Goal: Task Accomplishment & Management: Use online tool/utility

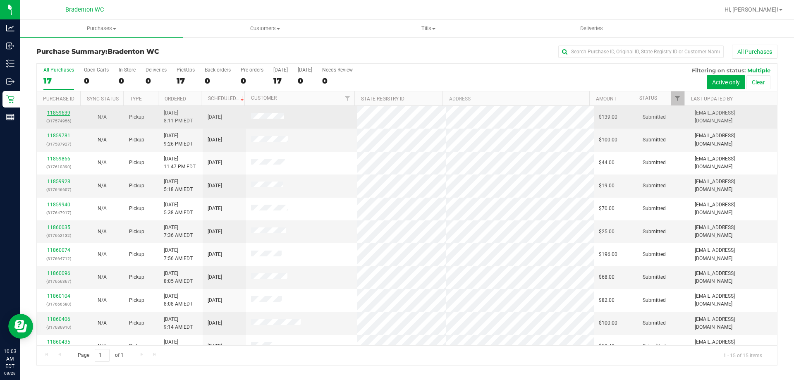
click at [57, 114] on link "11859639" at bounding box center [58, 113] width 23 height 6
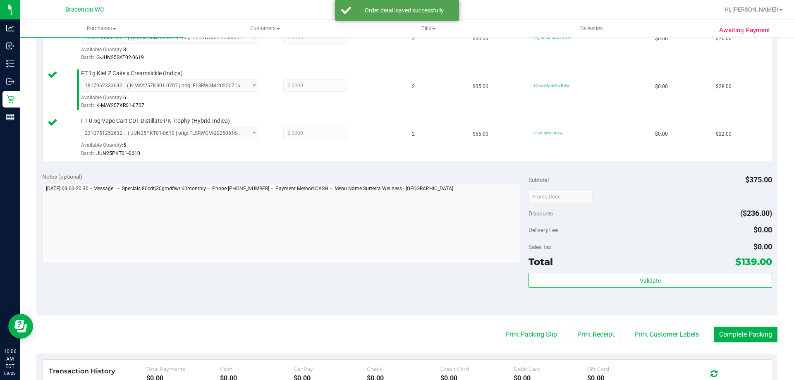
scroll to position [295, 0]
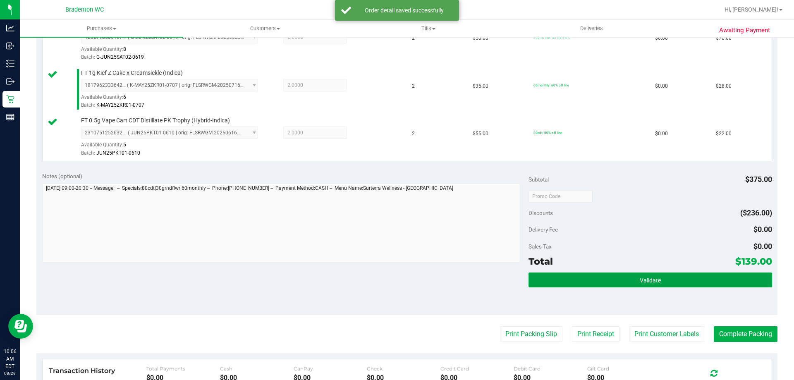
click at [606, 284] on button "Validate" at bounding box center [649, 279] width 243 height 15
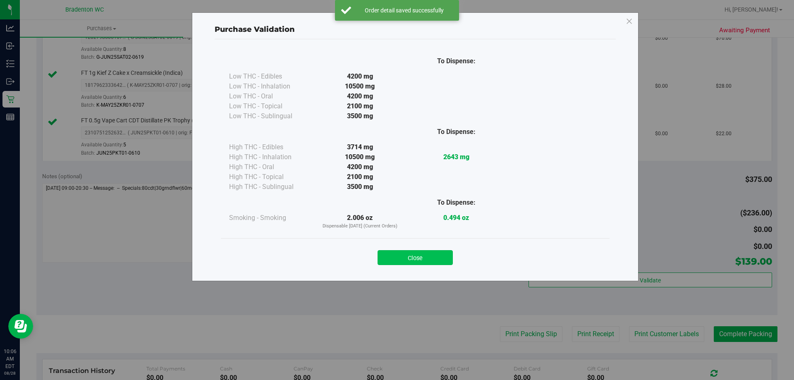
click at [396, 256] on button "Close" at bounding box center [414, 257] width 75 height 15
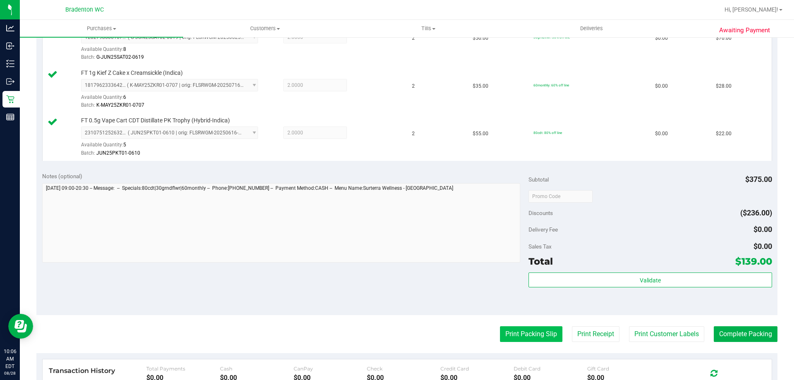
click at [500, 331] on button "Print Packing Slip" at bounding box center [531, 334] width 62 height 16
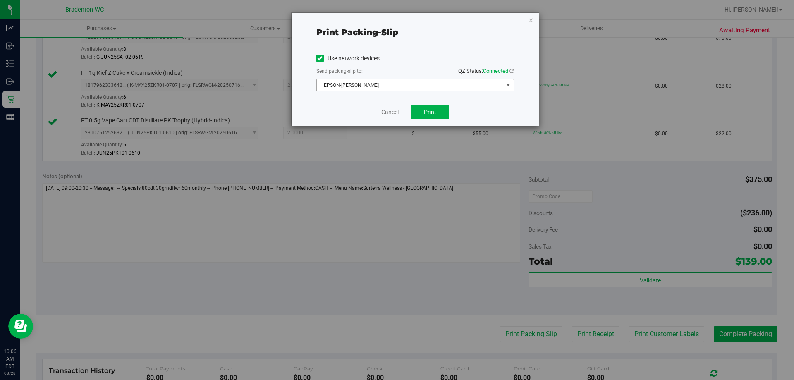
drag, startPoint x: 419, startPoint y: 81, endPoint x: 410, endPoint y: 100, distance: 20.7
click at [420, 81] on span "EPSON-[PERSON_NAME]" at bounding box center [410, 85] width 186 height 12
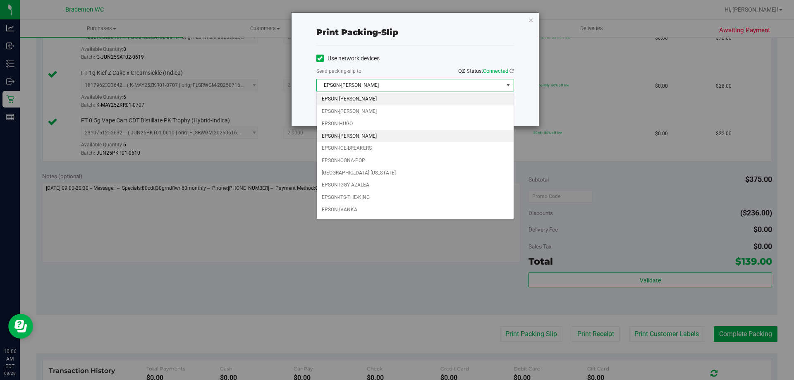
click at [357, 134] on li "EPSON-[PERSON_NAME]" at bounding box center [415, 136] width 197 height 12
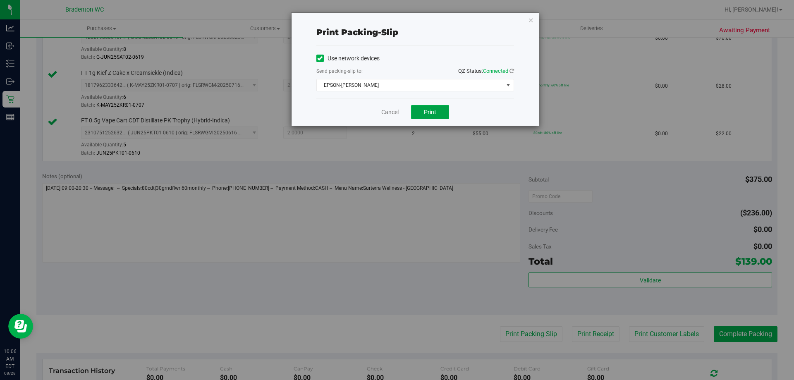
click at [434, 112] on span "Print" at bounding box center [430, 112] width 12 height 7
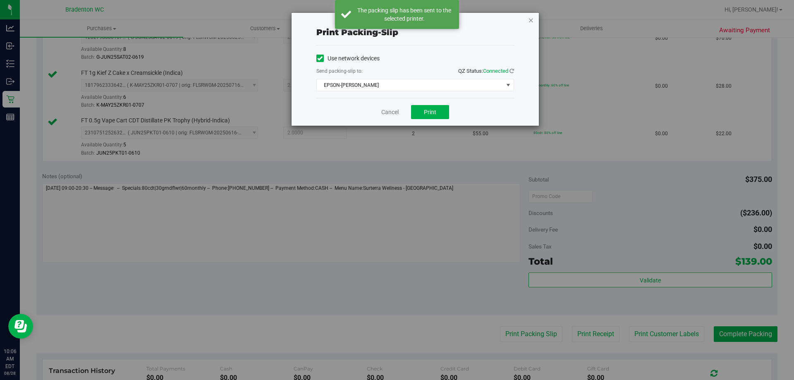
click at [531, 15] on icon "button" at bounding box center [531, 20] width 6 height 10
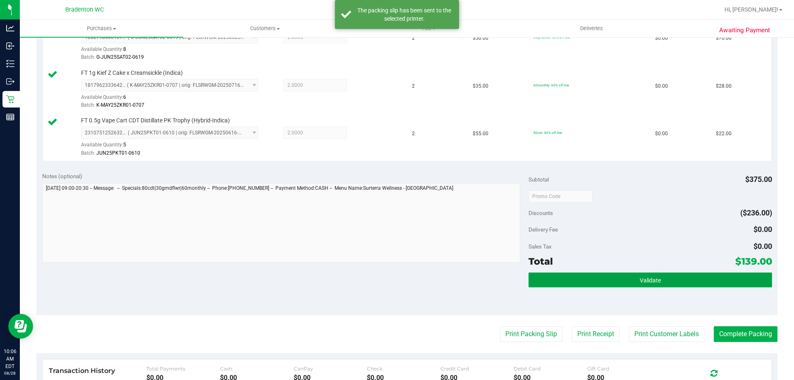
click at [620, 282] on button "Validate" at bounding box center [649, 279] width 243 height 15
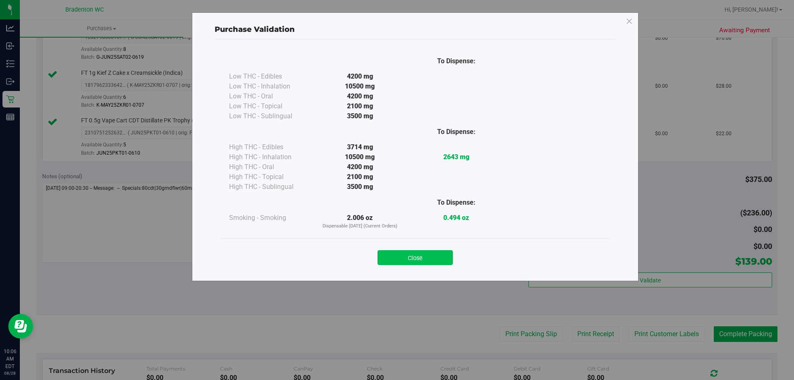
click at [422, 260] on button "Close" at bounding box center [414, 257] width 75 height 15
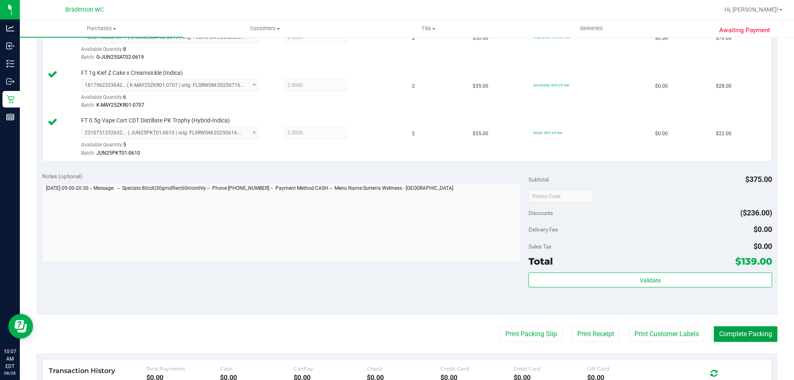
click at [732, 334] on button "Complete Packing" at bounding box center [745, 334] width 64 height 16
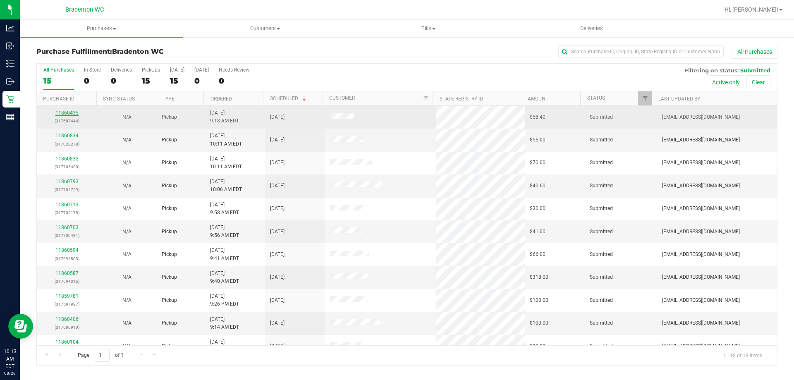
click at [64, 112] on link "11860435" at bounding box center [66, 113] width 23 height 6
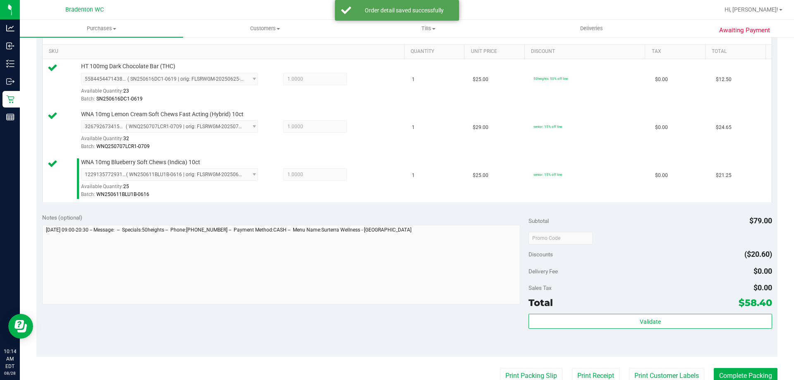
scroll to position [221, 0]
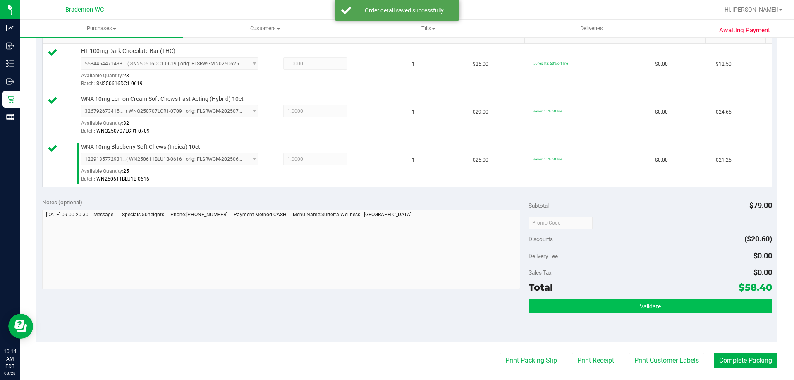
click at [625, 301] on button "Validate" at bounding box center [649, 305] width 243 height 15
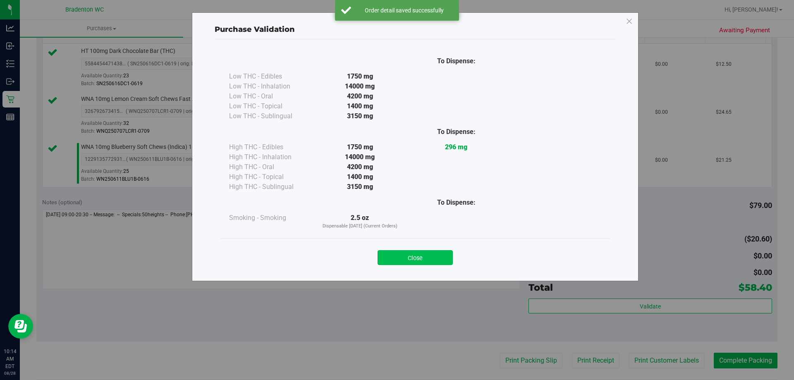
click at [427, 255] on button "Close" at bounding box center [414, 257] width 75 height 15
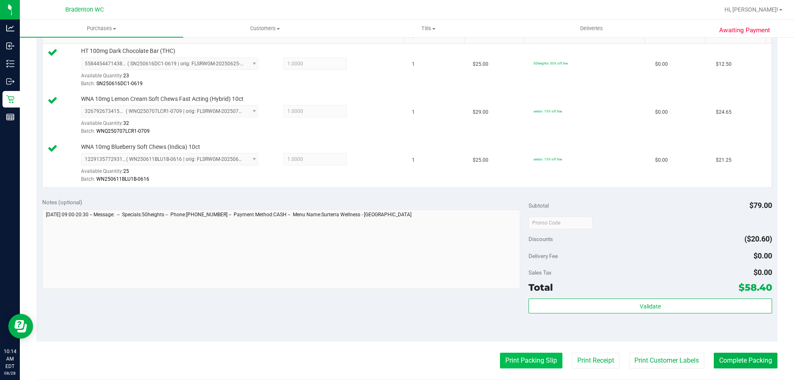
click at [528, 354] on button "Print Packing Slip" at bounding box center [531, 361] width 62 height 16
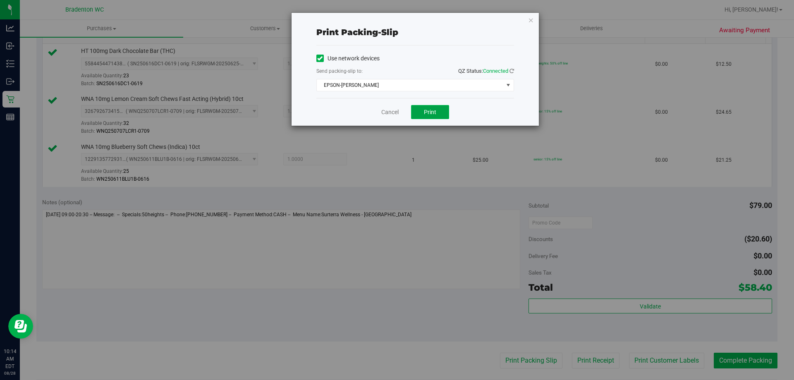
click at [434, 109] on span "Print" at bounding box center [430, 112] width 12 height 7
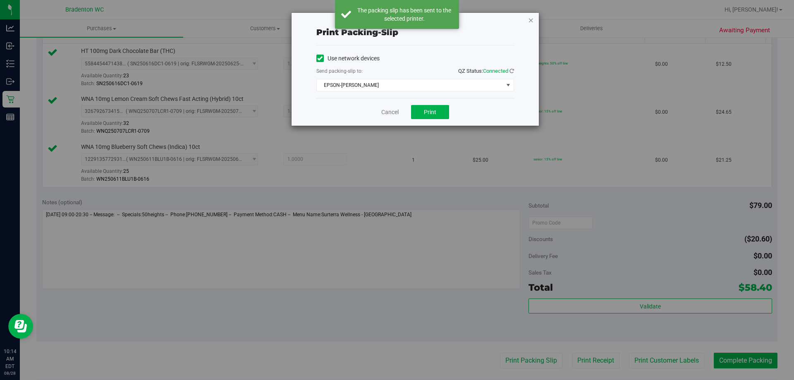
click at [533, 19] on icon "button" at bounding box center [531, 20] width 6 height 10
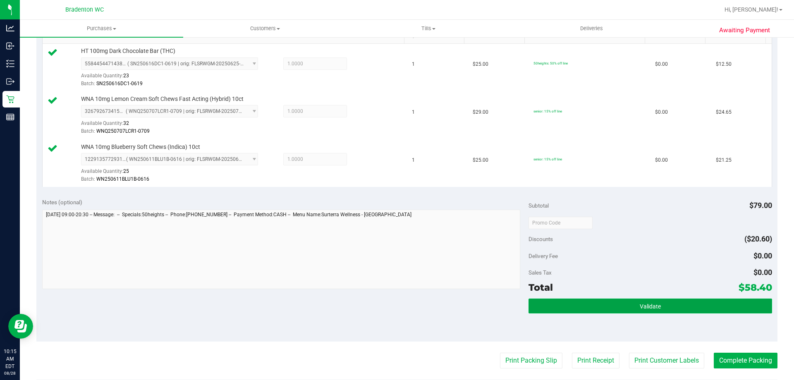
click at [611, 305] on button "Validate" at bounding box center [649, 305] width 243 height 15
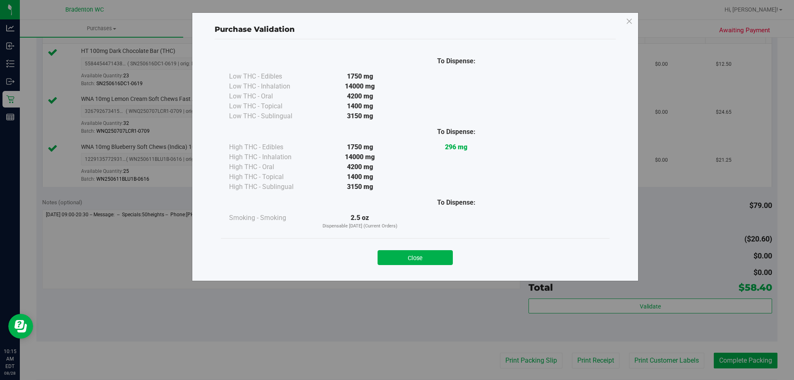
click at [423, 274] on div "Purchase Validation To Dispense: Low THC - Edibles 1750 mg" at bounding box center [415, 146] width 446 height 269
click at [415, 265] on button "Close" at bounding box center [414, 257] width 75 height 15
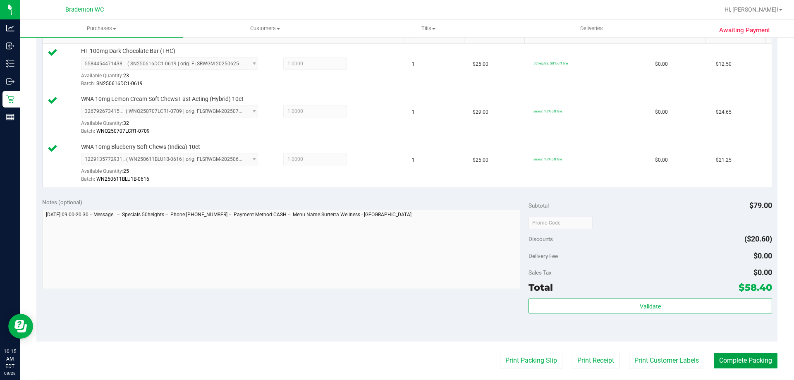
click at [752, 355] on button "Complete Packing" at bounding box center [745, 361] width 64 height 16
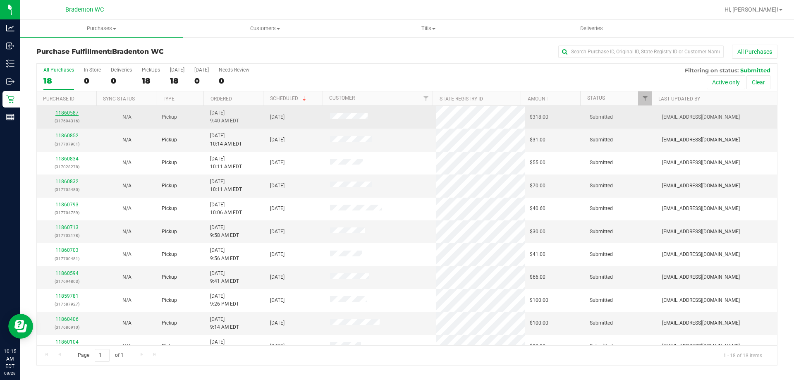
click at [70, 112] on link "11860587" at bounding box center [66, 113] width 23 height 6
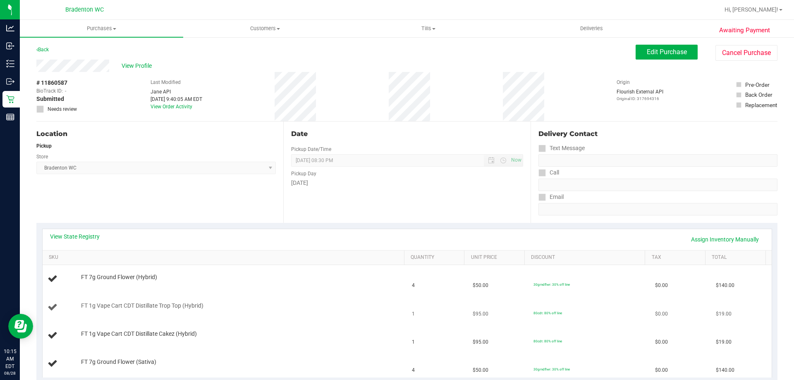
scroll to position [124, 0]
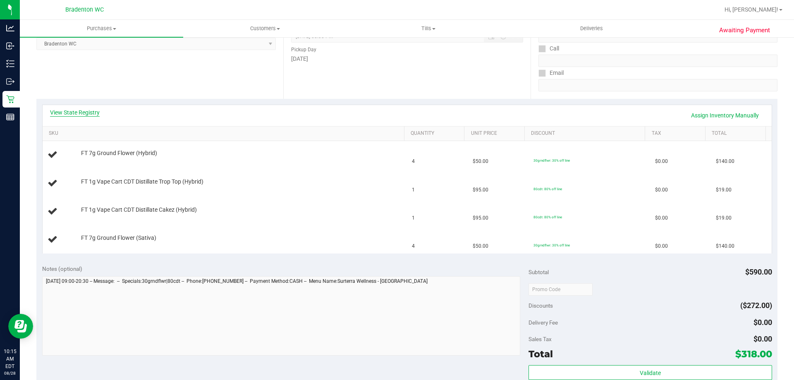
click at [60, 116] on link "View State Registry" at bounding box center [75, 112] width 50 height 8
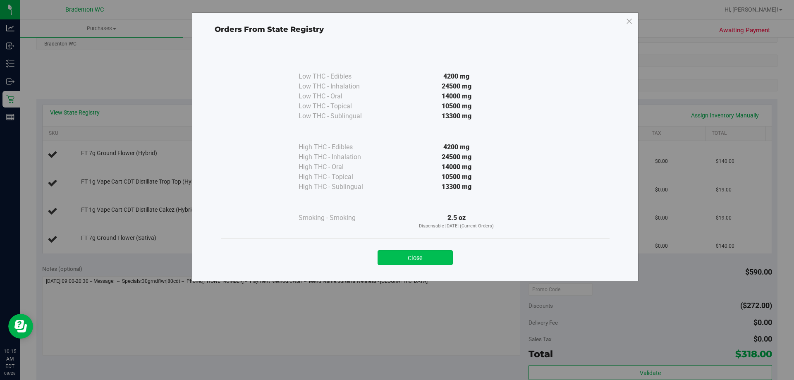
click at [400, 257] on button "Close" at bounding box center [414, 257] width 75 height 15
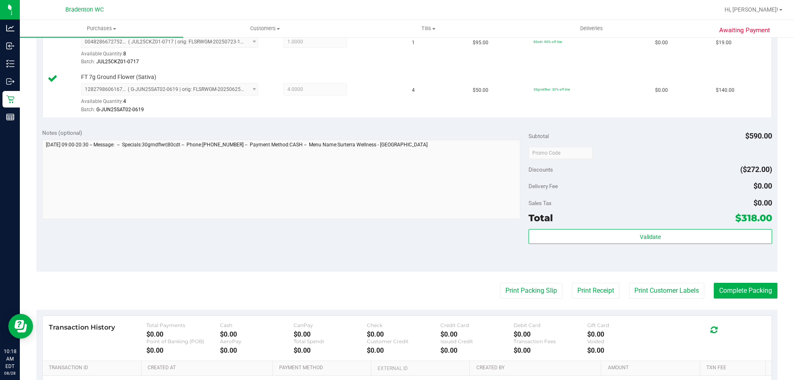
scroll to position [361, 0]
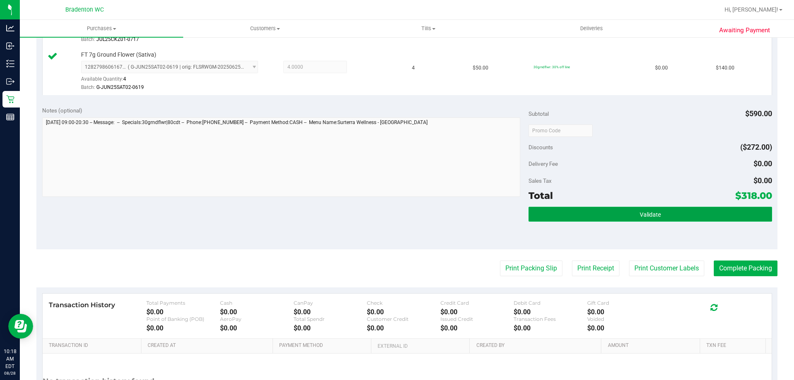
click at [632, 218] on button "Validate" at bounding box center [649, 214] width 243 height 15
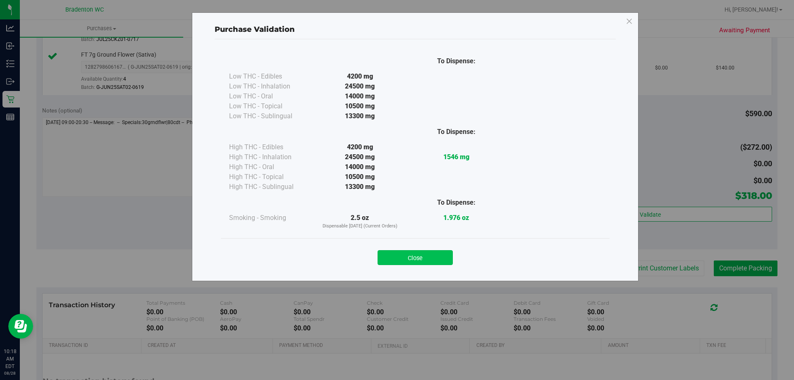
click at [398, 253] on button "Close" at bounding box center [414, 257] width 75 height 15
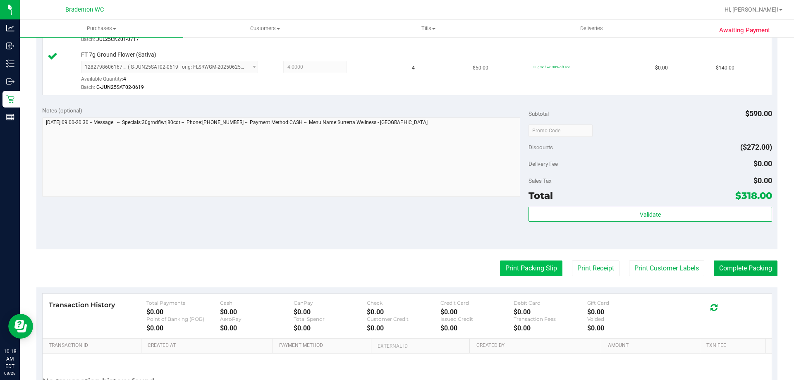
click at [518, 267] on button "Print Packing Slip" at bounding box center [531, 268] width 62 height 16
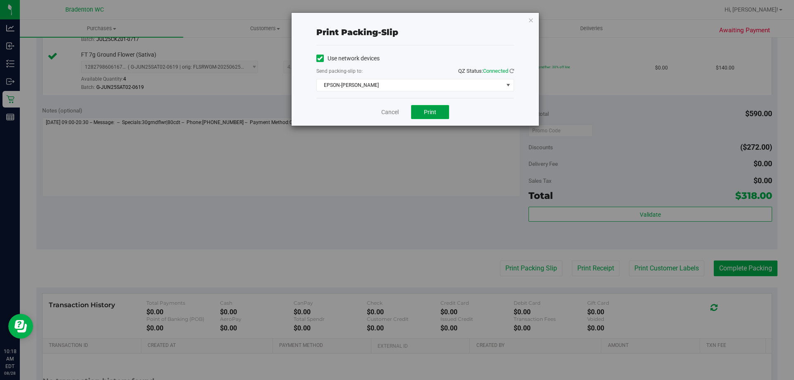
click at [435, 112] on span "Print" at bounding box center [430, 112] width 12 height 7
click at [533, 19] on icon "button" at bounding box center [531, 20] width 6 height 10
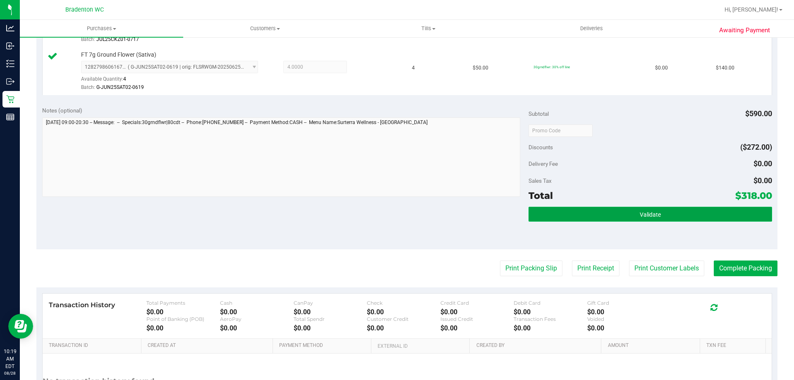
click at [639, 216] on span "Validate" at bounding box center [649, 214] width 21 height 7
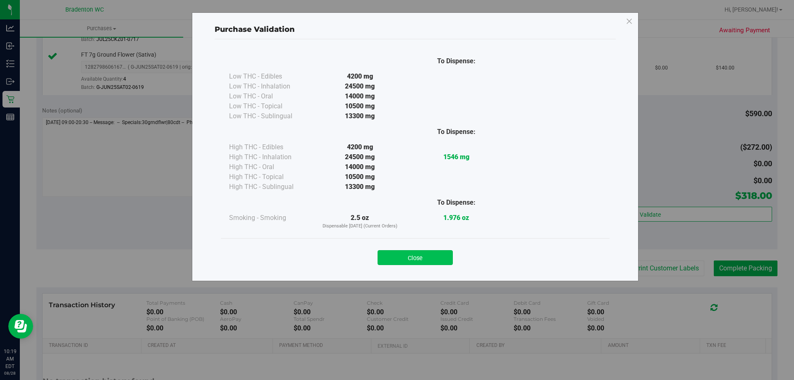
click at [402, 253] on button "Close" at bounding box center [414, 257] width 75 height 15
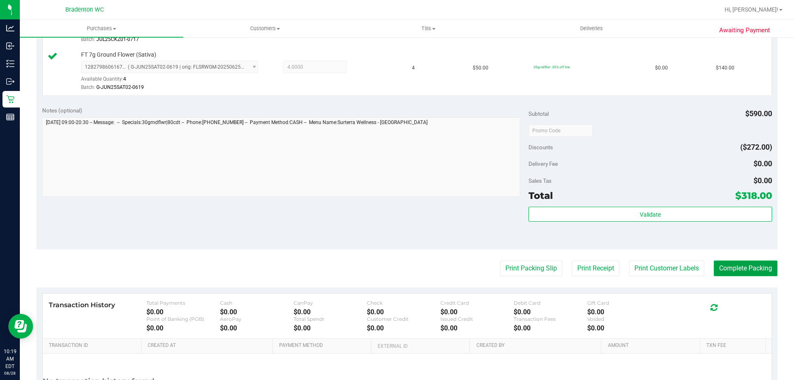
click at [749, 274] on button "Complete Packing" at bounding box center [745, 268] width 64 height 16
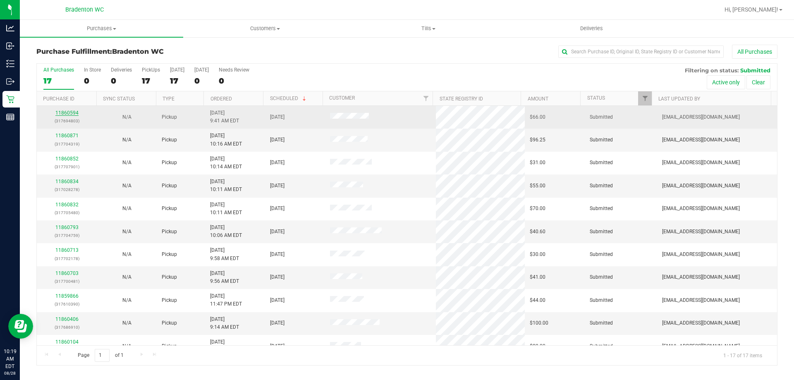
click at [69, 114] on link "11860594" at bounding box center [66, 113] width 23 height 6
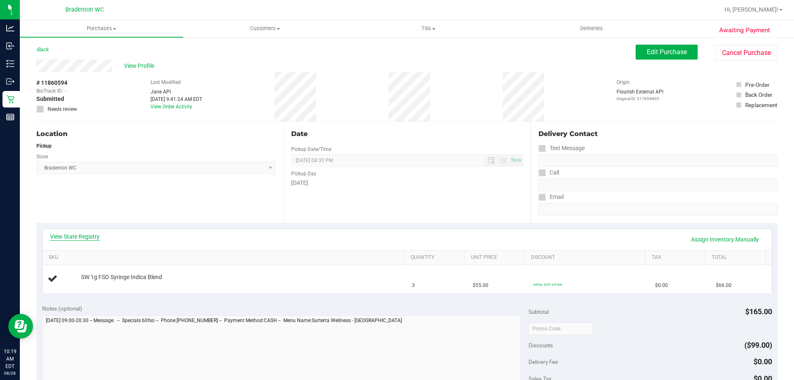
click at [59, 237] on link "View State Registry" at bounding box center [75, 236] width 50 height 8
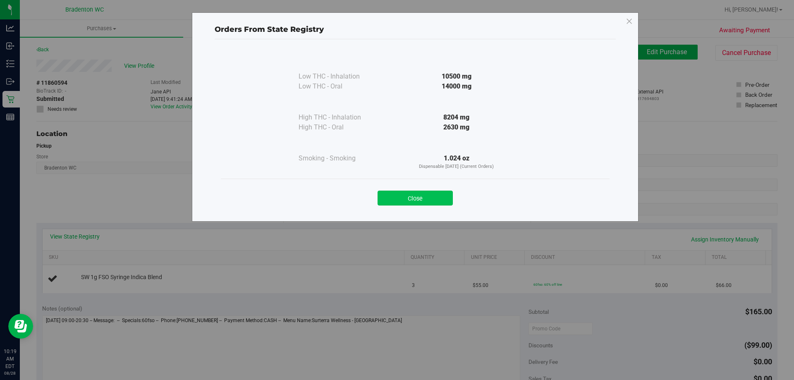
click at [396, 193] on button "Close" at bounding box center [414, 198] width 75 height 15
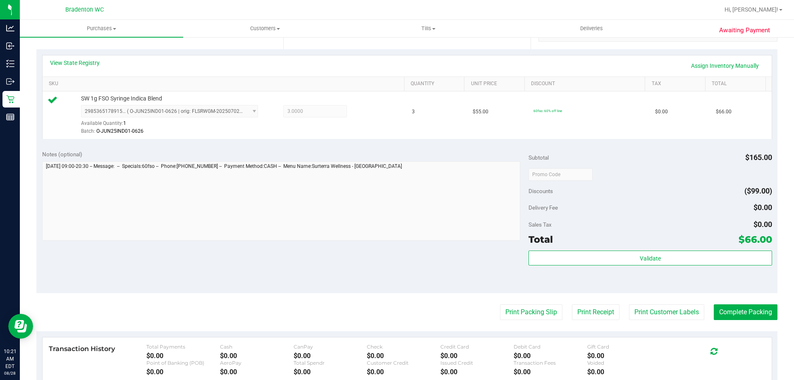
scroll to position [185, 0]
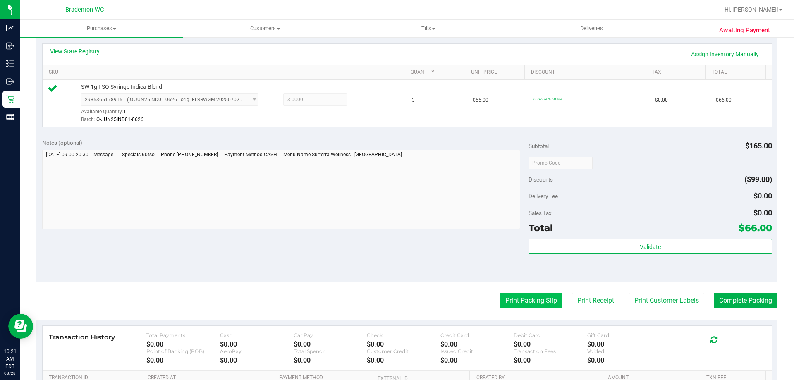
click at [512, 299] on button "Print Packing Slip" at bounding box center [531, 301] width 62 height 16
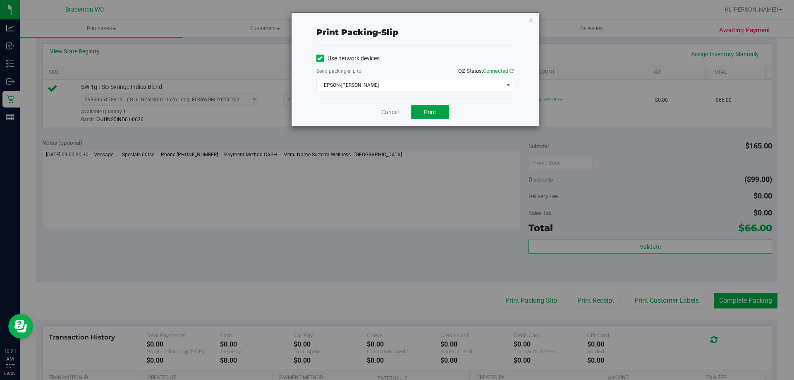
click at [427, 111] on span "Print" at bounding box center [430, 112] width 12 height 7
click at [530, 19] on icon "button" at bounding box center [531, 20] width 6 height 10
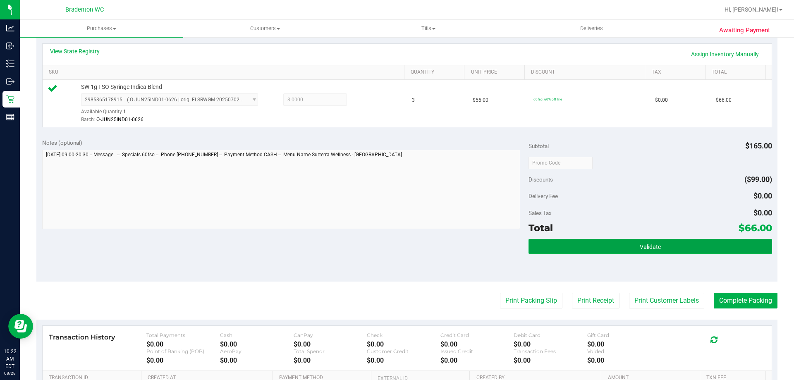
click at [642, 249] on span "Validate" at bounding box center [649, 246] width 21 height 7
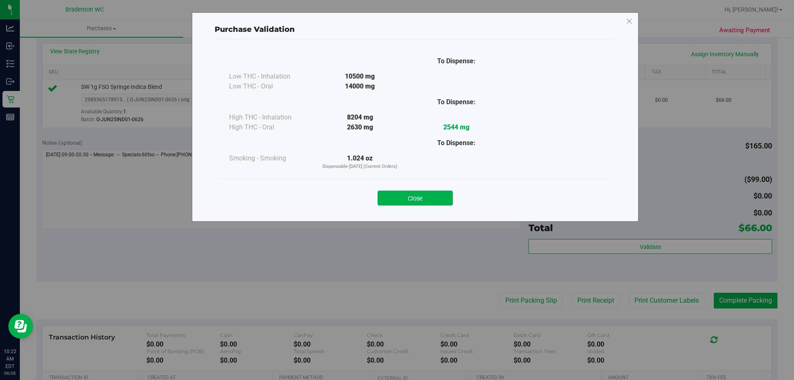
click at [741, 297] on div "Purchase Validation To Dispense: Low THC - Inhalation 10500 mg" at bounding box center [400, 190] width 800 height 380
click at [410, 193] on button "Close" at bounding box center [414, 198] width 75 height 15
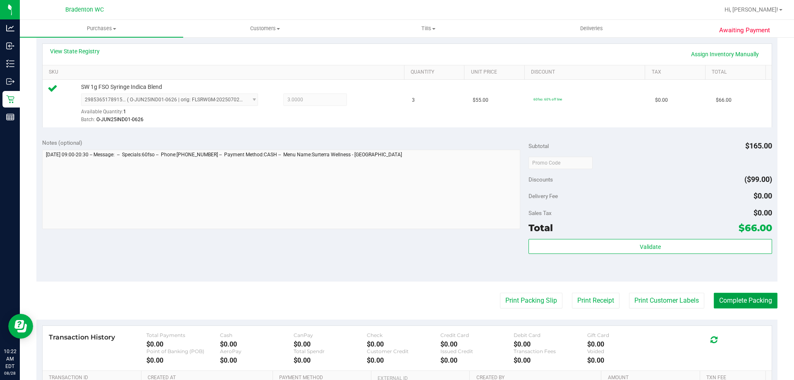
click at [735, 301] on button "Complete Packing" at bounding box center [745, 301] width 64 height 16
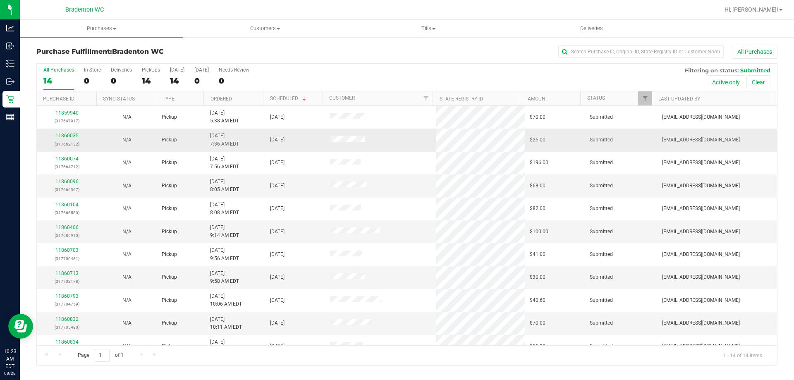
click at [60, 138] on div "11860035 (317662132)" at bounding box center [67, 140] width 50 height 16
click at [73, 133] on link "11860035" at bounding box center [66, 136] width 23 height 6
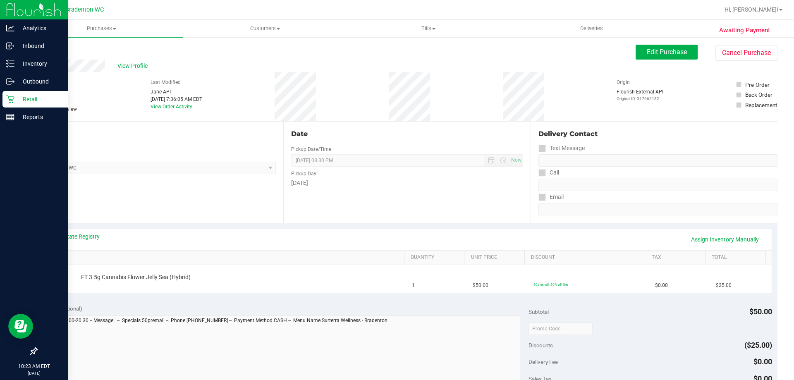
click at [29, 99] on p "Retail" at bounding box center [39, 99] width 50 height 10
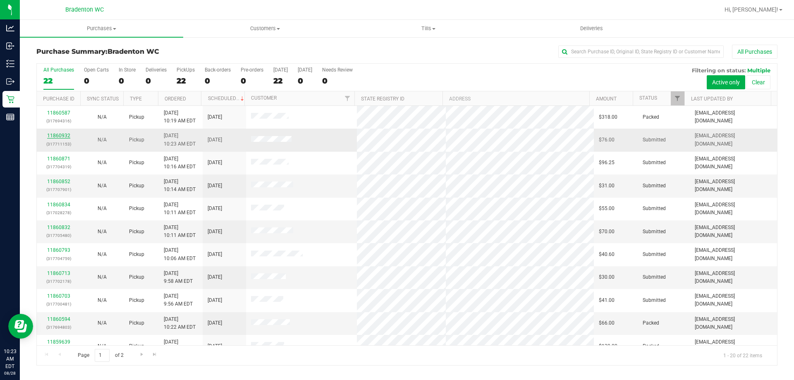
click at [55, 135] on link "11860932" at bounding box center [58, 136] width 23 height 6
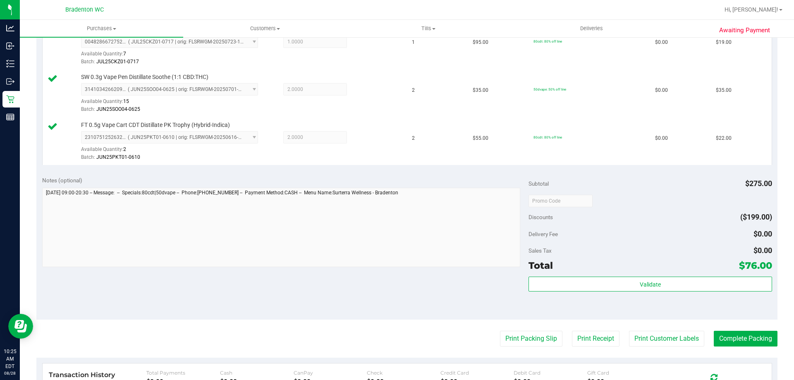
scroll to position [246, 0]
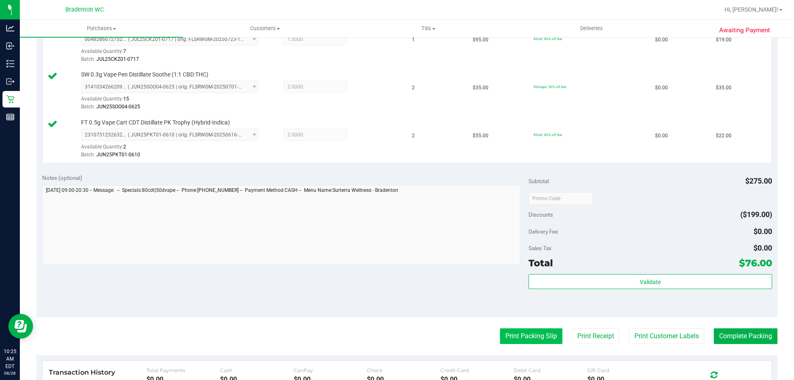
click at [517, 328] on button "Print Packing Slip" at bounding box center [531, 336] width 62 height 16
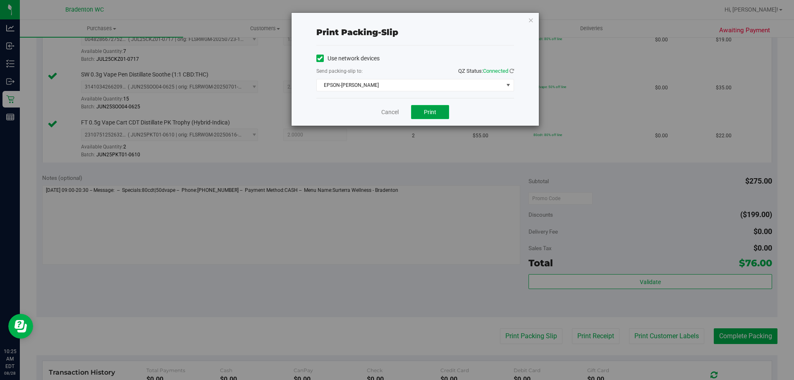
click at [432, 110] on span "Print" at bounding box center [430, 112] width 12 height 7
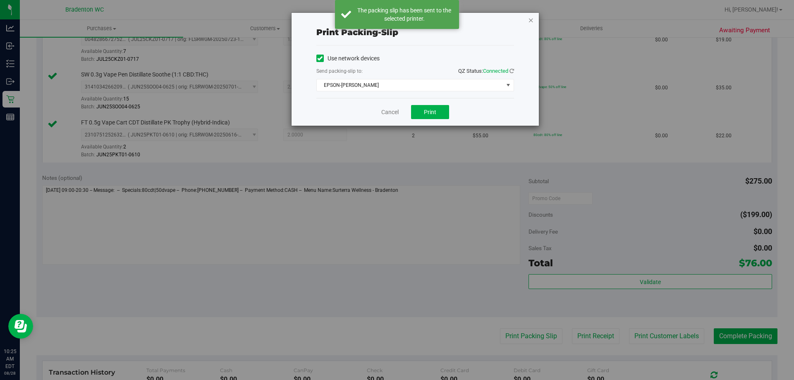
click at [532, 16] on icon "button" at bounding box center [531, 20] width 6 height 10
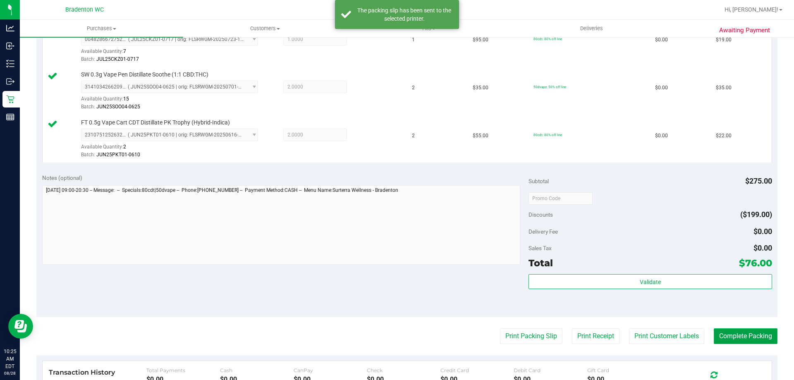
click at [747, 339] on button "Complete Packing" at bounding box center [745, 336] width 64 height 16
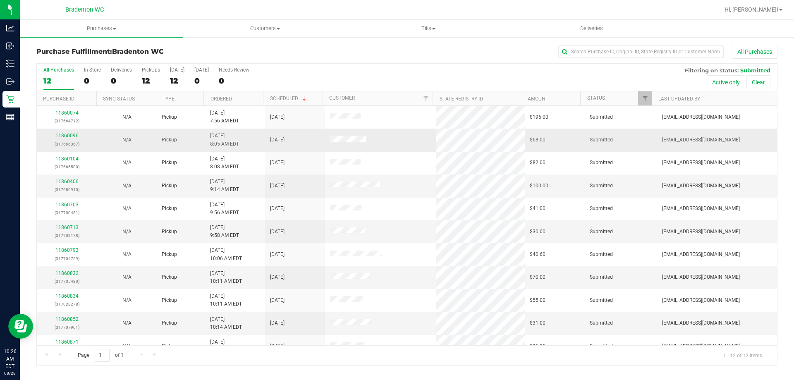
click at [61, 138] on div "11860096 (317666367)" at bounding box center [67, 140] width 50 height 16
click at [62, 134] on link "11860096" at bounding box center [66, 136] width 23 height 6
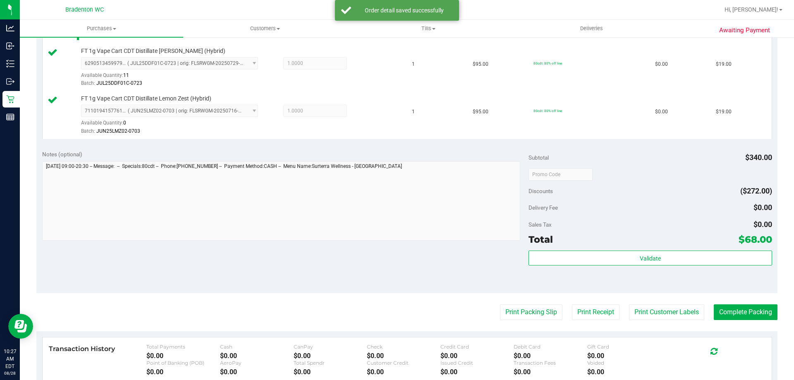
scroll to position [318, 0]
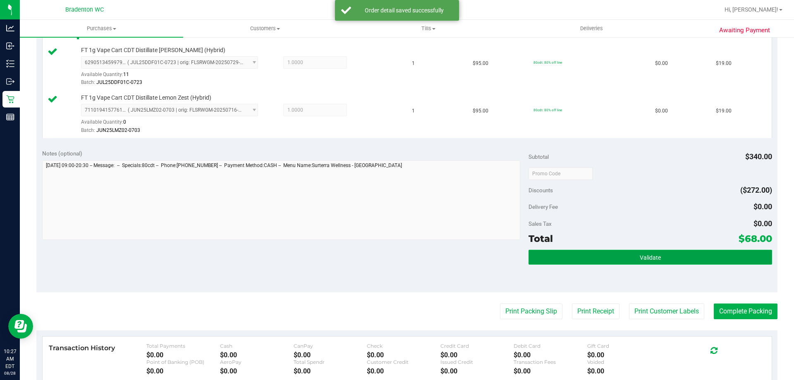
click at [616, 258] on button "Validate" at bounding box center [649, 257] width 243 height 15
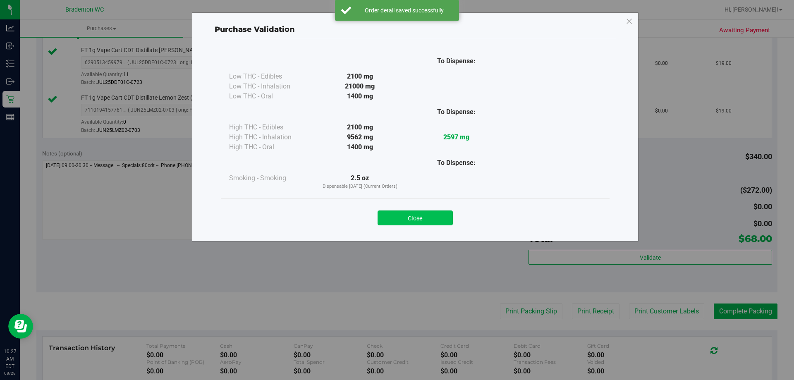
click at [412, 220] on button "Close" at bounding box center [414, 217] width 75 height 15
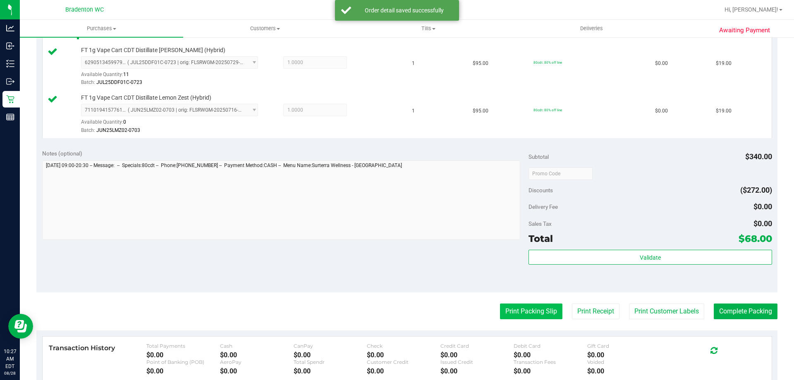
click at [531, 311] on button "Print Packing Slip" at bounding box center [531, 311] width 62 height 16
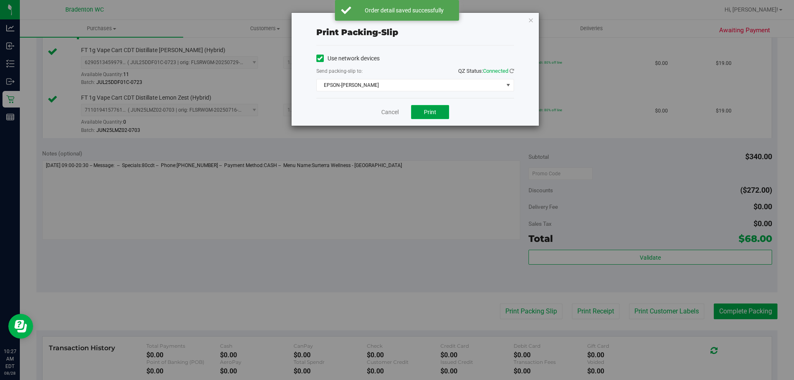
click at [431, 109] on span "Print" at bounding box center [430, 112] width 12 height 7
click at [530, 17] on icon "button" at bounding box center [531, 20] width 6 height 10
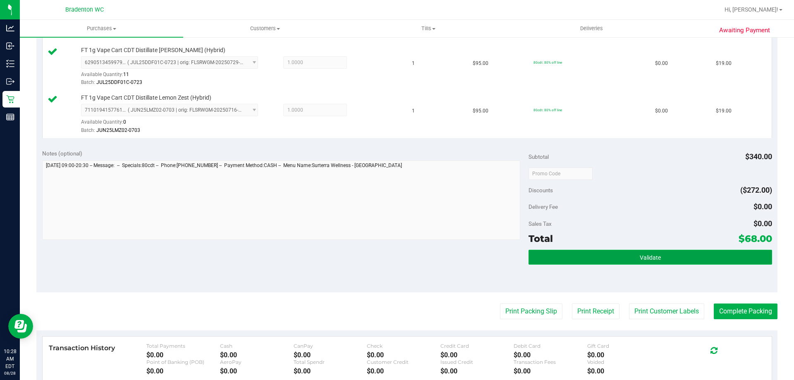
click at [634, 254] on button "Validate" at bounding box center [649, 257] width 243 height 15
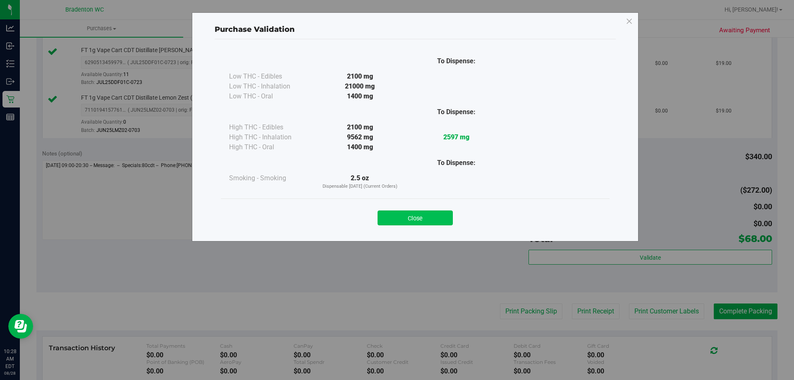
click at [429, 221] on button "Close" at bounding box center [414, 217] width 75 height 15
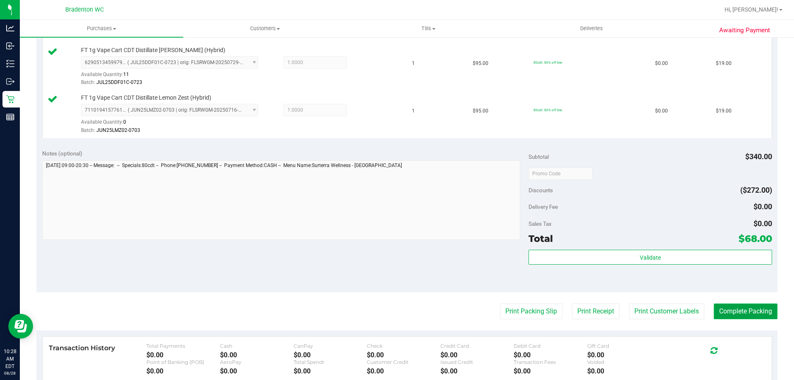
click at [733, 318] on button "Complete Packing" at bounding box center [745, 311] width 64 height 16
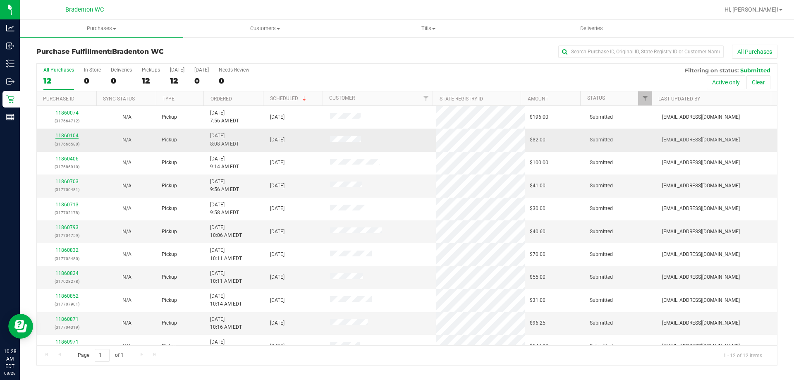
click at [62, 136] on link "11860104" at bounding box center [66, 136] width 23 height 6
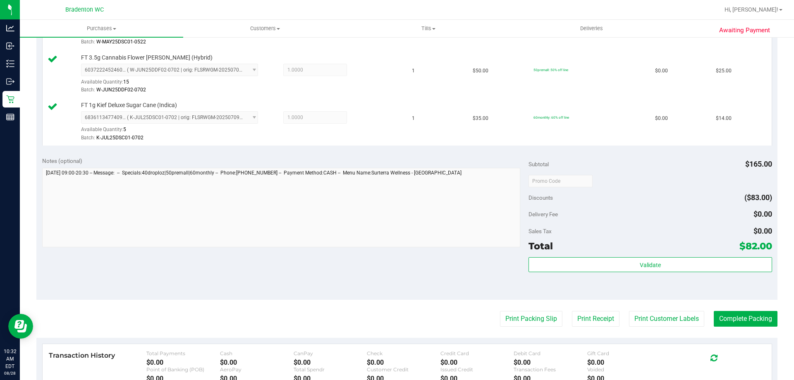
scroll to position [312, 0]
click at [526, 317] on button "Print Packing Slip" at bounding box center [531, 318] width 62 height 16
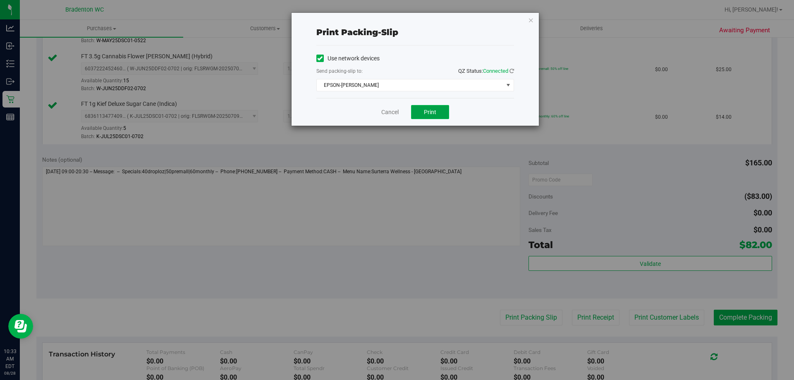
click at [432, 110] on span "Print" at bounding box center [430, 112] width 12 height 7
click at [530, 21] on icon "button" at bounding box center [531, 20] width 6 height 10
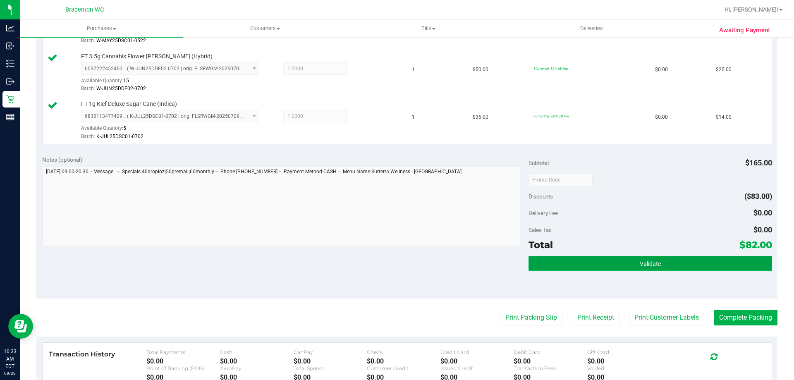
click at [627, 265] on button "Validate" at bounding box center [649, 263] width 243 height 15
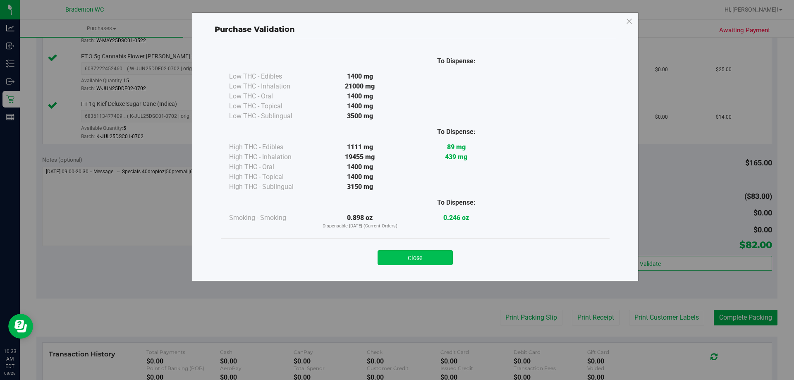
click at [412, 253] on button "Close" at bounding box center [414, 257] width 75 height 15
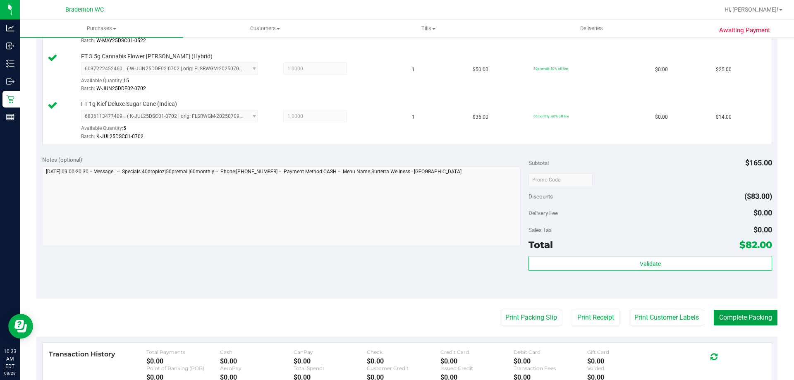
click at [735, 321] on button "Complete Packing" at bounding box center [745, 318] width 64 height 16
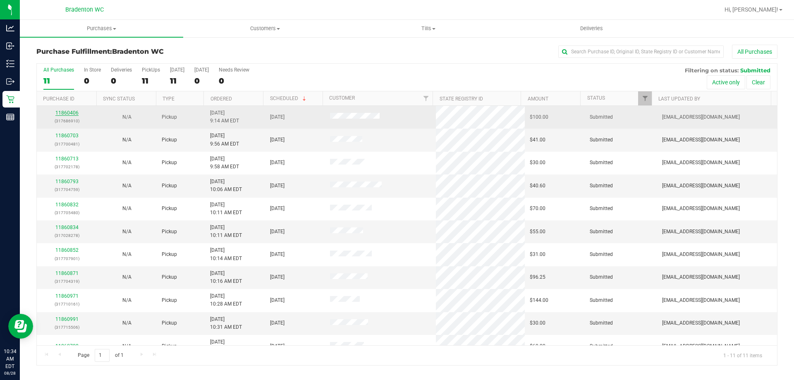
click at [68, 111] on link "11860406" at bounding box center [66, 113] width 23 height 6
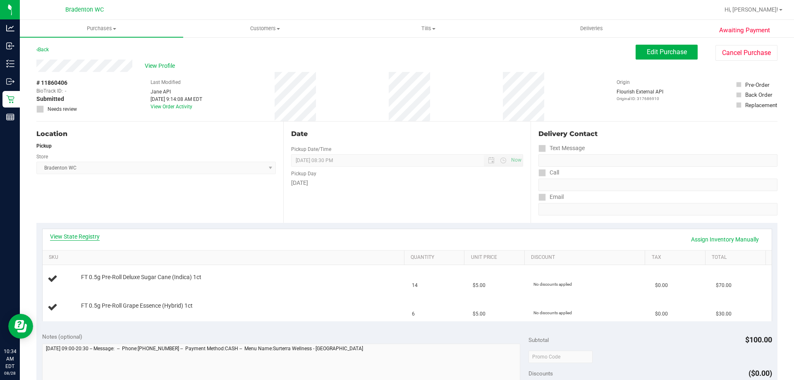
click at [81, 237] on link "View State Registry" at bounding box center [75, 236] width 50 height 8
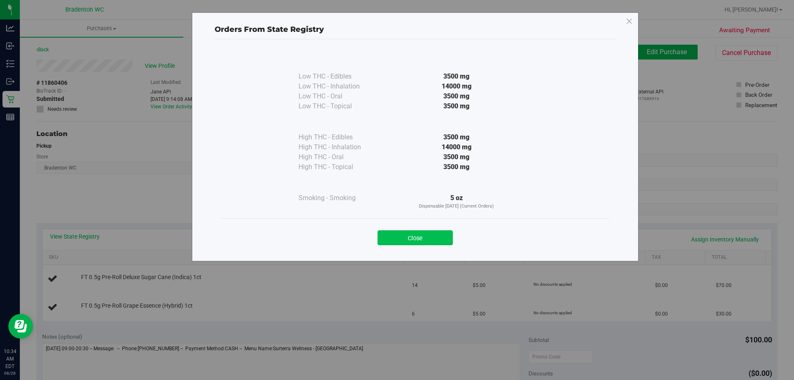
click at [420, 238] on button "Close" at bounding box center [414, 237] width 75 height 15
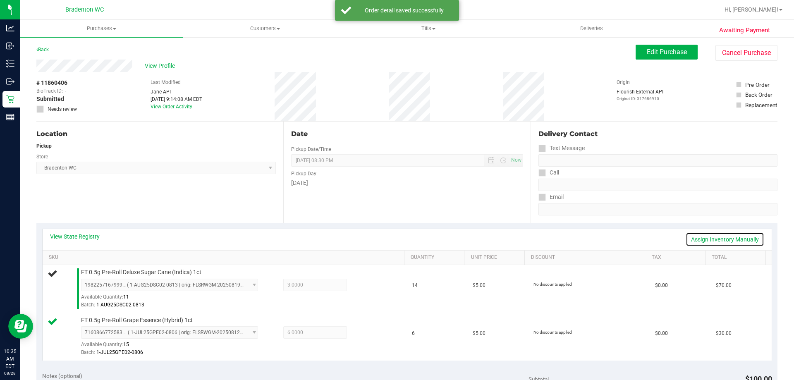
click at [717, 240] on link "Assign Inventory Manually" at bounding box center [724, 239] width 79 height 14
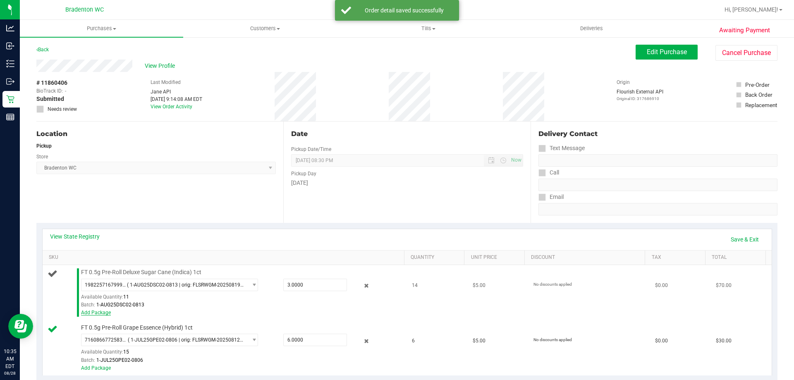
click at [103, 315] on link "Add Package" at bounding box center [96, 313] width 30 height 6
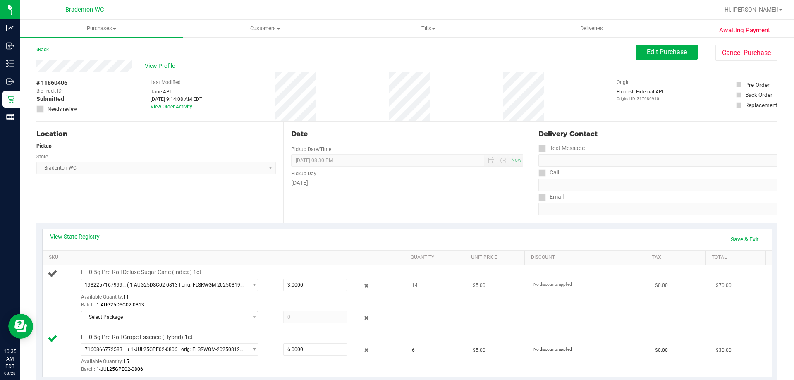
click at [157, 318] on span "Select Package" at bounding box center [164, 317] width 166 height 12
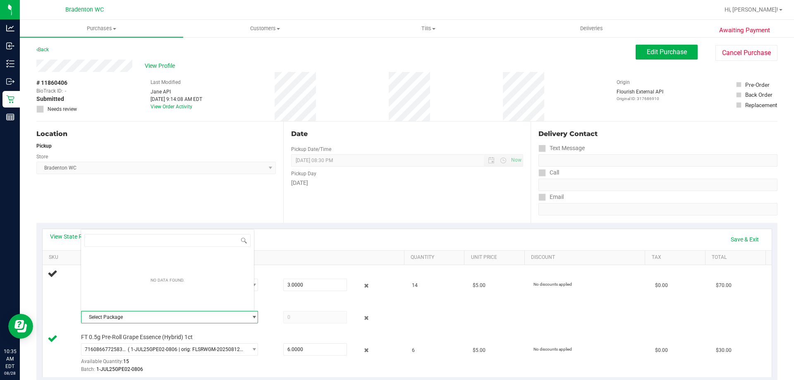
click at [327, 238] on div "View State Registry Save & Exit" at bounding box center [407, 239] width 714 height 14
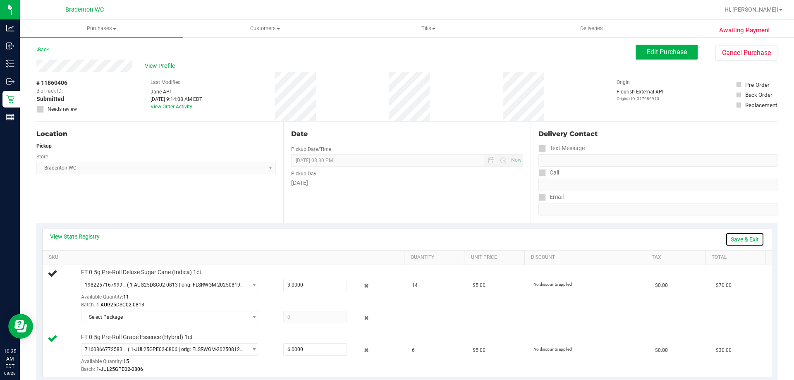
click at [740, 237] on link "Save & Exit" at bounding box center [744, 239] width 39 height 14
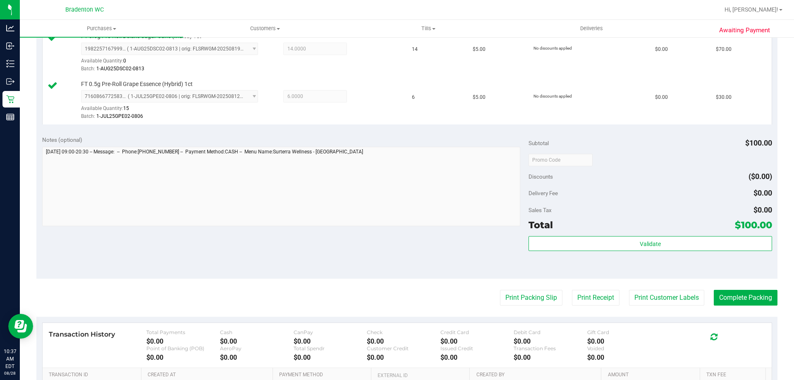
scroll to position [253, 0]
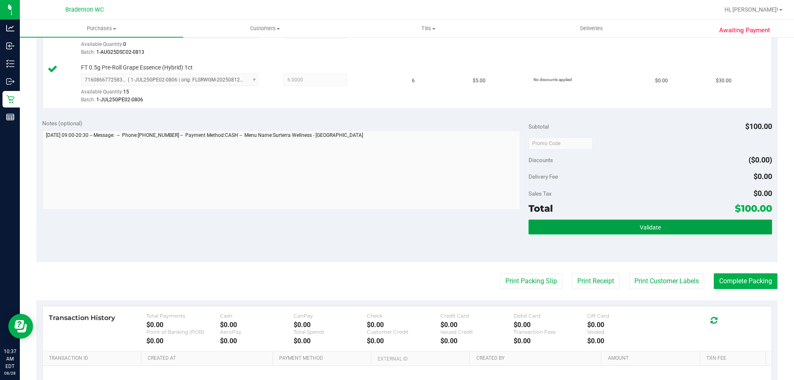
click at [589, 226] on button "Validate" at bounding box center [649, 226] width 243 height 15
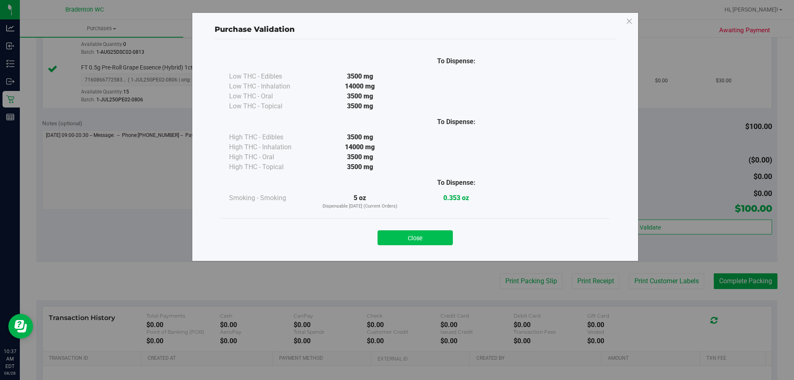
click at [401, 240] on button "Close" at bounding box center [414, 237] width 75 height 15
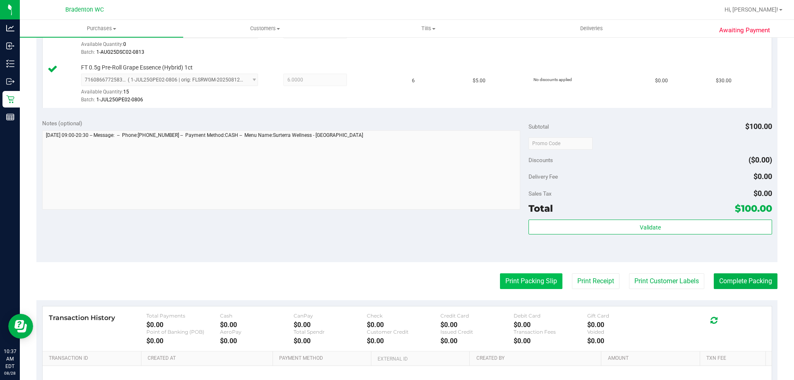
click at [515, 279] on button "Print Packing Slip" at bounding box center [531, 281] width 62 height 16
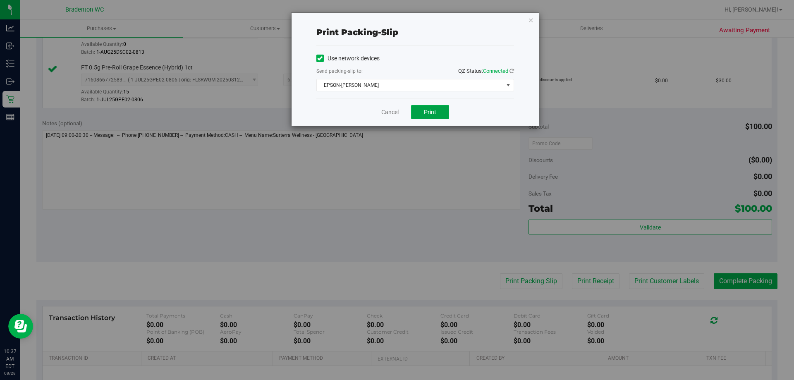
click at [415, 110] on button "Print" at bounding box center [430, 112] width 38 height 14
click at [530, 19] on icon "button" at bounding box center [531, 20] width 6 height 10
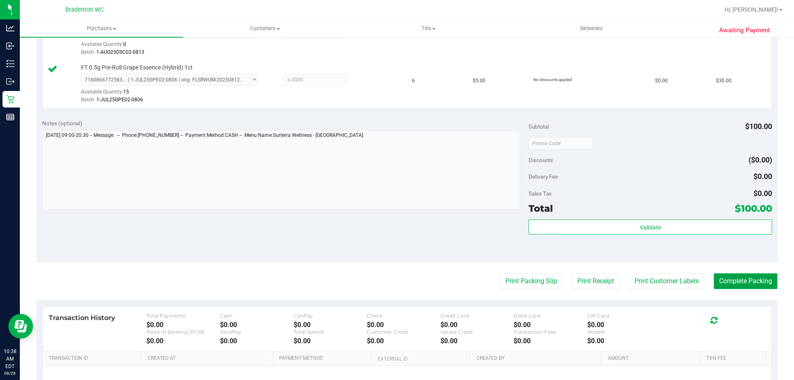
click at [748, 287] on button "Complete Packing" at bounding box center [745, 281] width 64 height 16
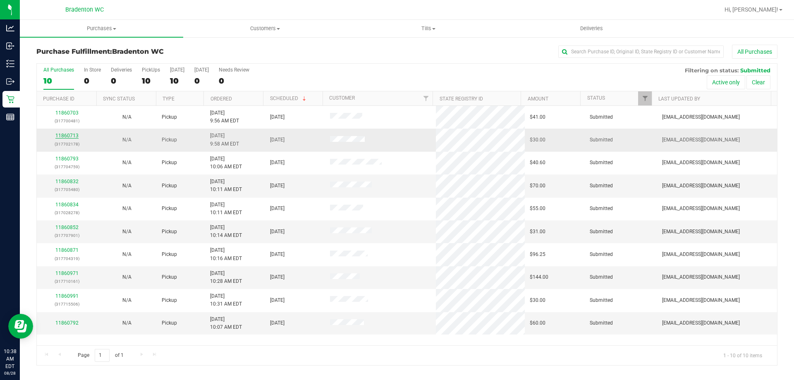
click at [55, 134] on link "11860713" at bounding box center [66, 136] width 23 height 6
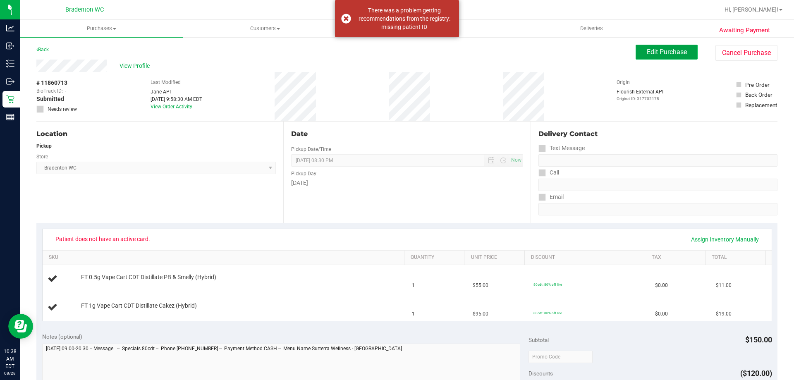
click at [661, 52] on span "Edit Purchase" at bounding box center [667, 52] width 40 height 8
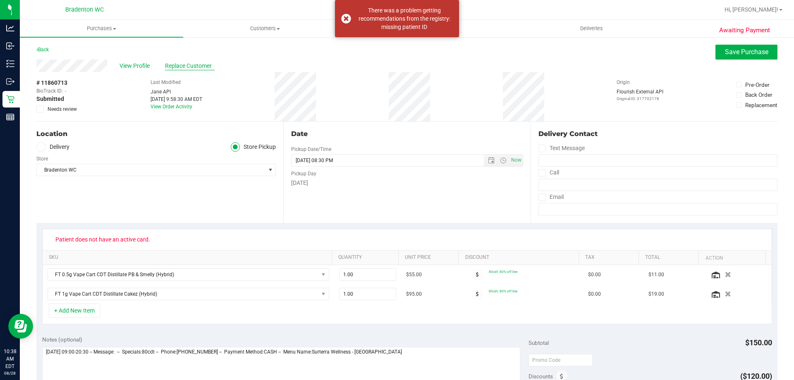
click at [179, 66] on span "Replace Customer" at bounding box center [190, 66] width 50 height 9
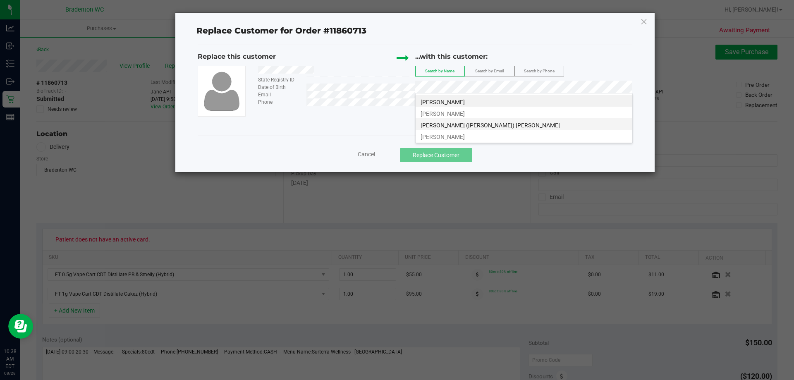
click at [484, 120] on li "[PERSON_NAME] ([PERSON_NAME]) [PERSON_NAME]" at bounding box center [523, 124] width 217 height 12
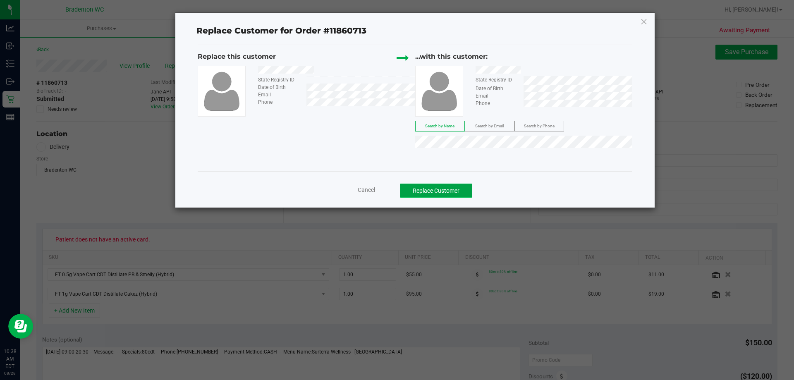
click at [423, 192] on button "Replace Customer" at bounding box center [436, 191] width 72 height 14
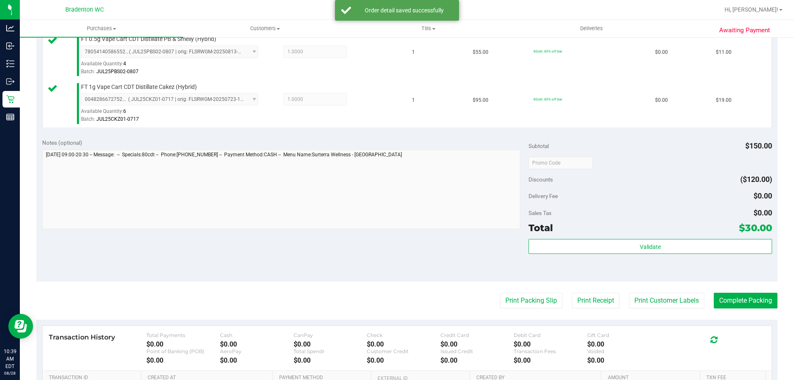
scroll to position [236, 0]
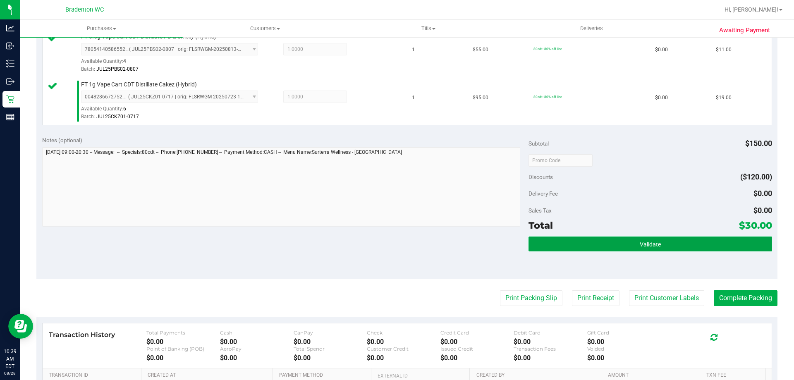
click at [614, 246] on button "Validate" at bounding box center [649, 243] width 243 height 15
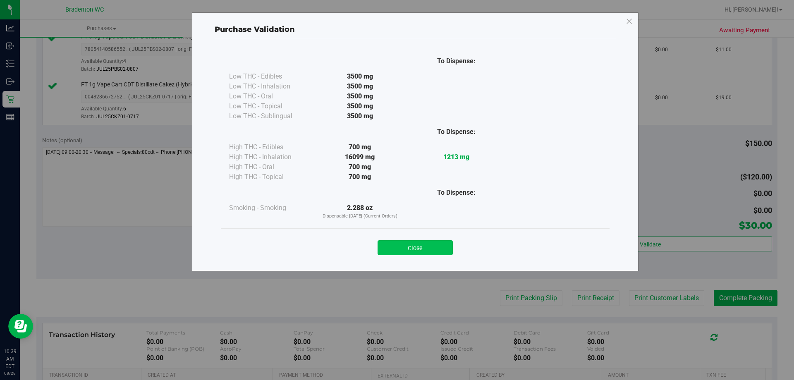
click at [407, 246] on button "Close" at bounding box center [414, 247] width 75 height 15
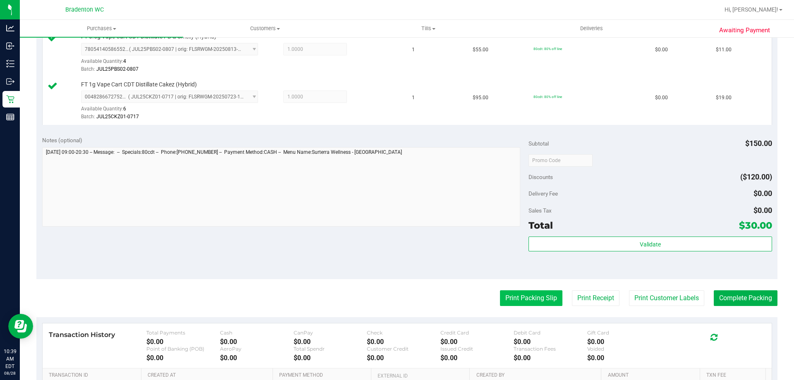
click at [507, 297] on button "Print Packing Slip" at bounding box center [531, 298] width 62 height 16
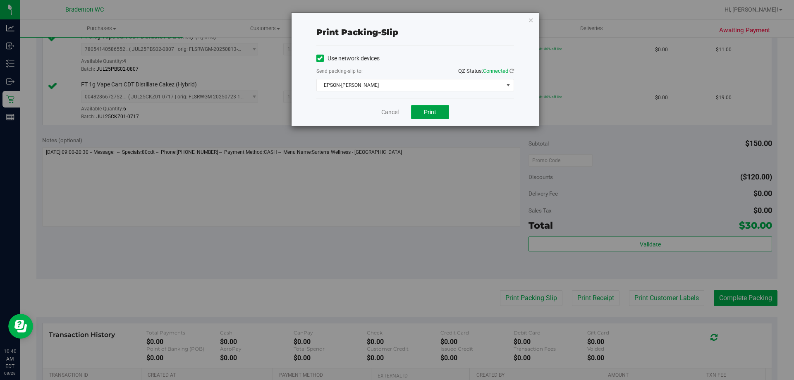
click at [416, 112] on button "Print" at bounding box center [430, 112] width 38 height 14
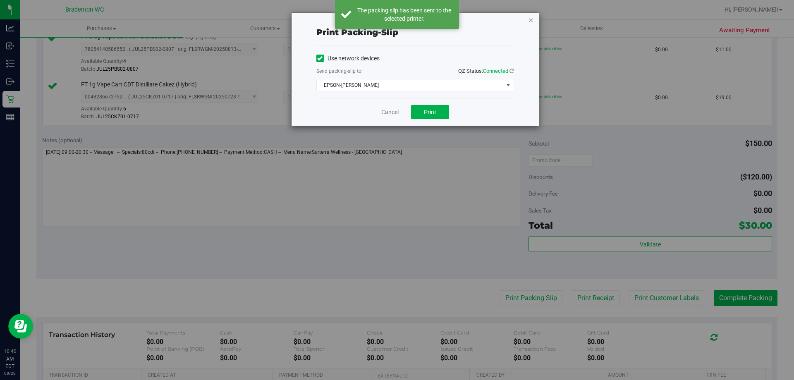
click at [530, 18] on icon "button" at bounding box center [531, 20] width 6 height 10
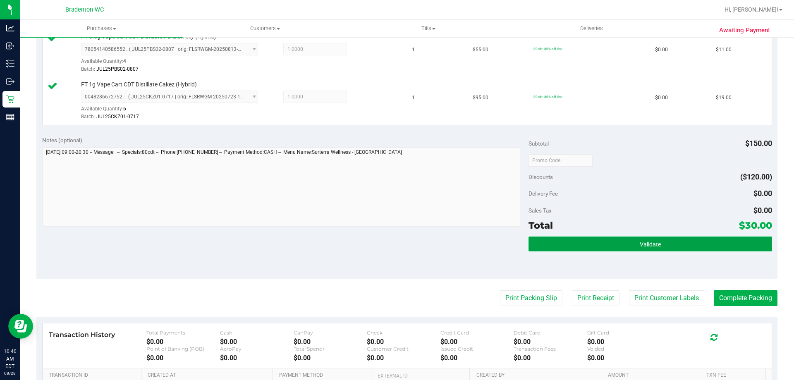
click at [656, 236] on button "Validate" at bounding box center [649, 243] width 243 height 15
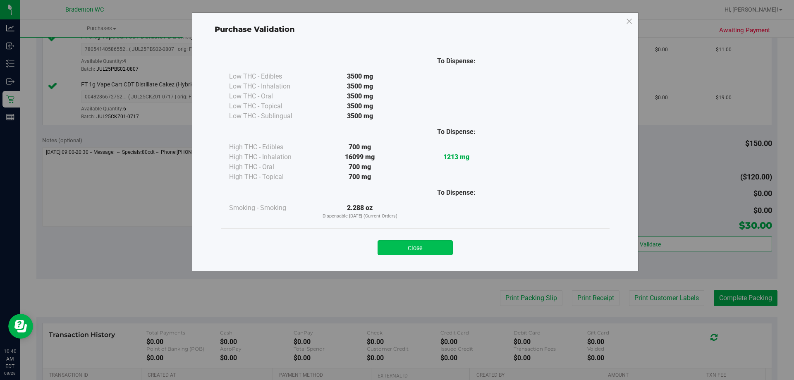
click at [413, 254] on button "Close" at bounding box center [414, 247] width 75 height 15
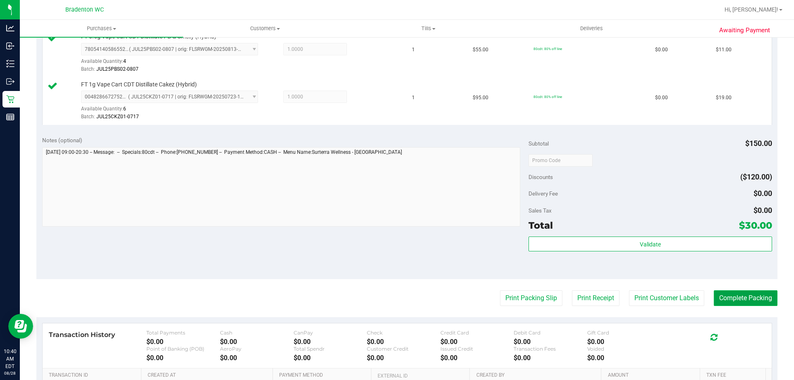
click at [757, 301] on button "Complete Packing" at bounding box center [745, 298] width 64 height 16
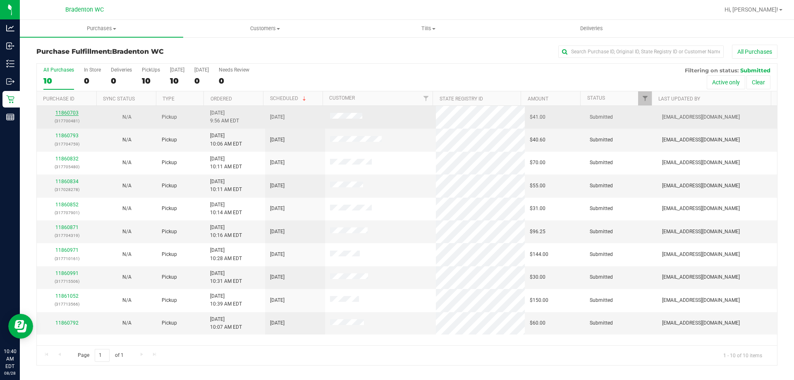
click at [60, 110] on link "11860703" at bounding box center [66, 113] width 23 height 6
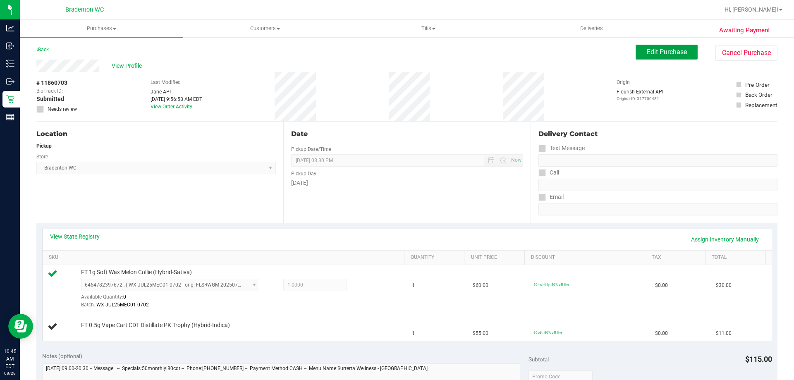
click at [647, 53] on span "Edit Purchase" at bounding box center [667, 52] width 40 height 8
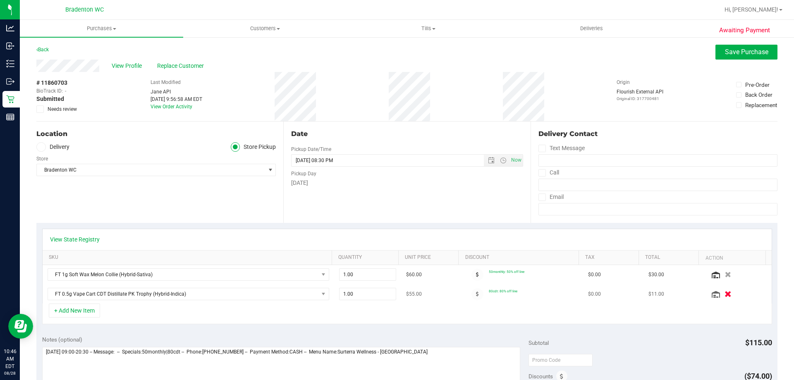
click at [720, 292] on button "button" at bounding box center [727, 293] width 14 height 9
click at [434, 350] on textarea at bounding box center [281, 386] width 478 height 79
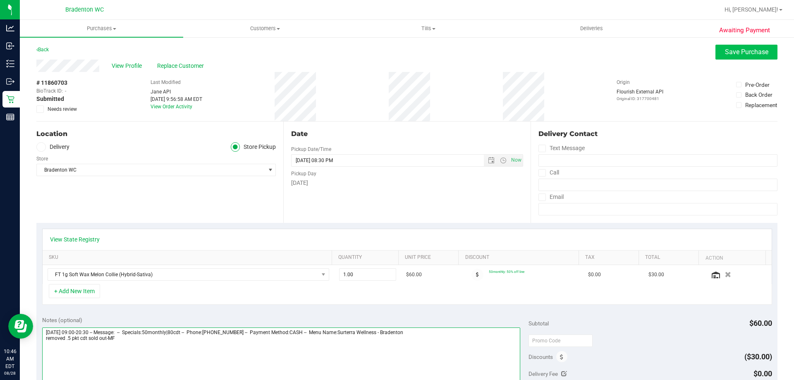
type textarea "[DATE] 09:00-20:30 -- Message: -- Specials:50monthly|80cdt -- Phone:[PHONE_NUMB…"
click at [741, 47] on button "Save Purchase" at bounding box center [746, 52] width 62 height 15
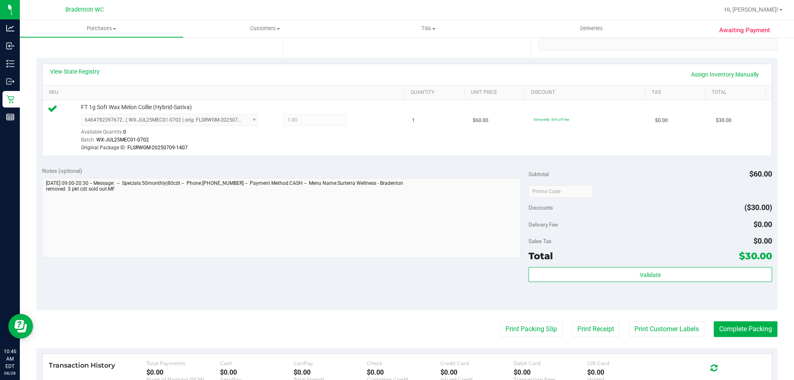
scroll to position [165, 0]
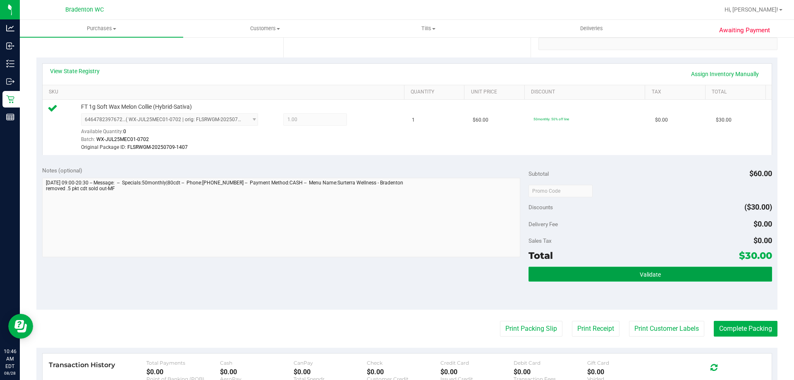
click at [573, 277] on button "Validate" at bounding box center [649, 274] width 243 height 15
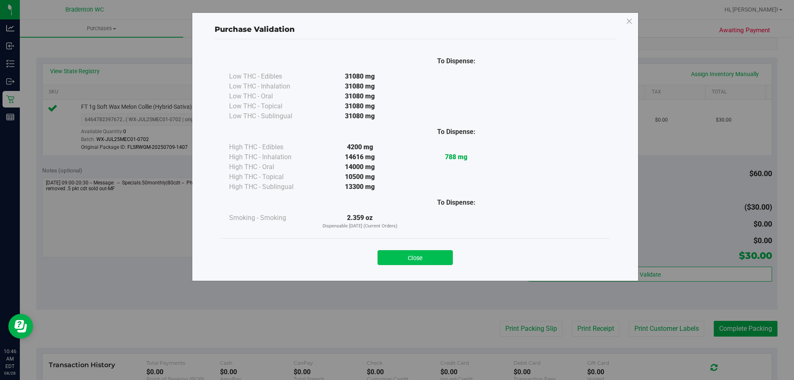
click at [431, 255] on button "Close" at bounding box center [414, 257] width 75 height 15
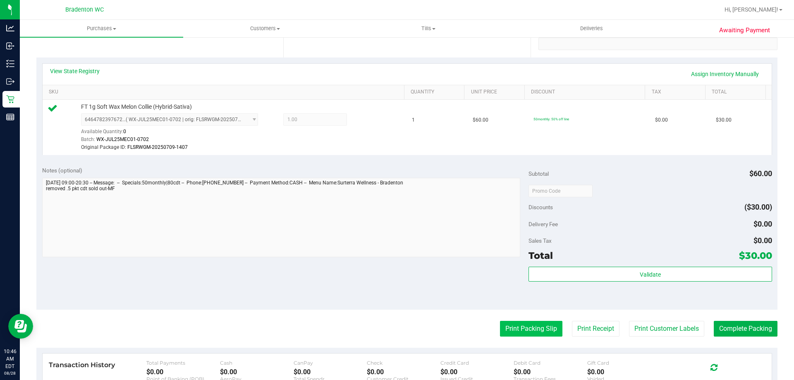
click at [506, 327] on button "Print Packing Slip" at bounding box center [531, 329] width 62 height 16
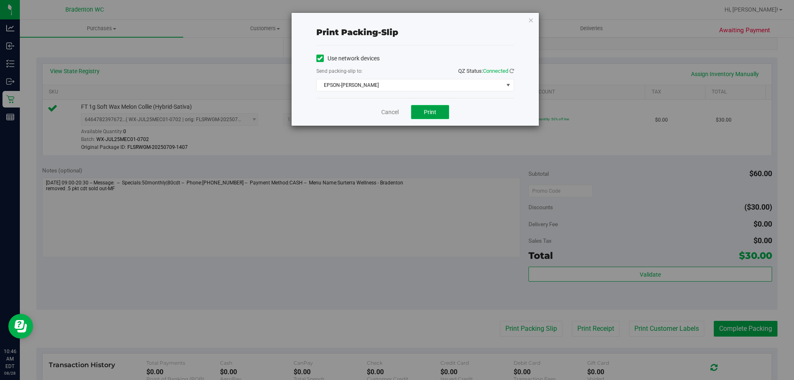
click at [414, 109] on button "Print" at bounding box center [430, 112] width 38 height 14
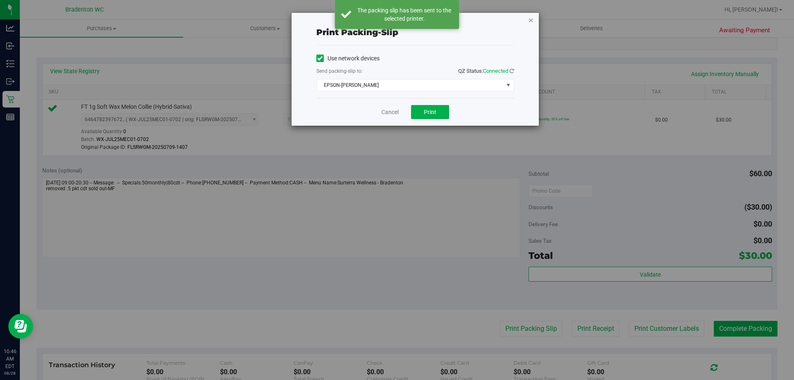
click at [531, 21] on icon "button" at bounding box center [531, 20] width 6 height 10
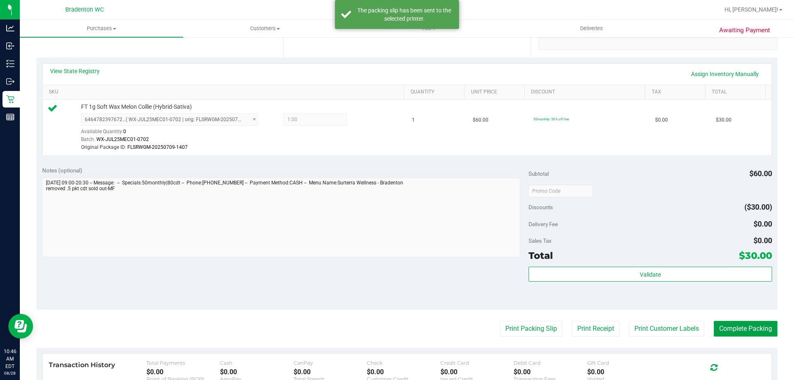
click at [717, 327] on button "Complete Packing" at bounding box center [745, 329] width 64 height 16
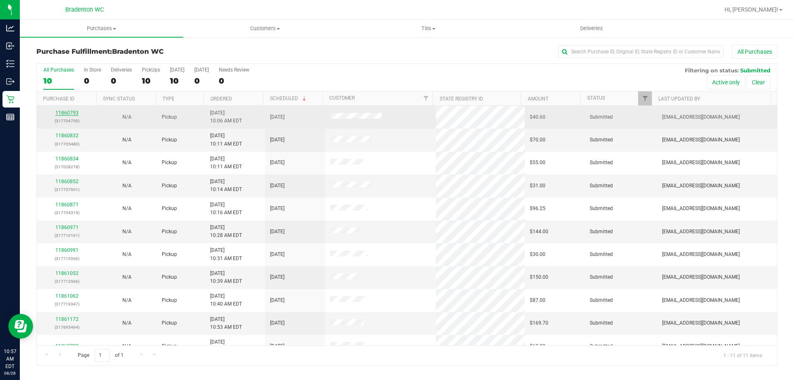
click at [65, 112] on link "11860793" at bounding box center [66, 113] width 23 height 6
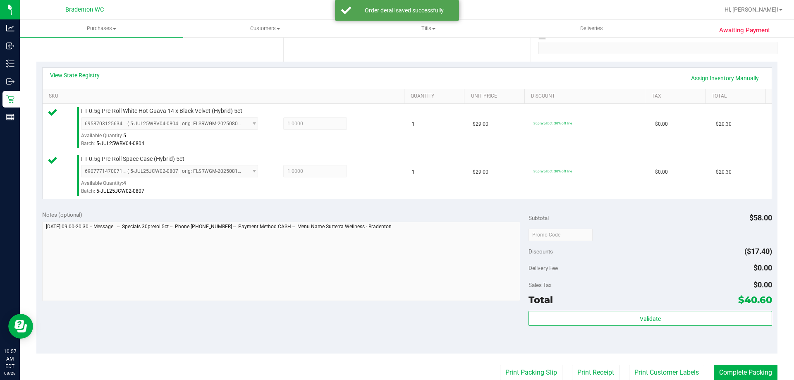
scroll to position [164, 0]
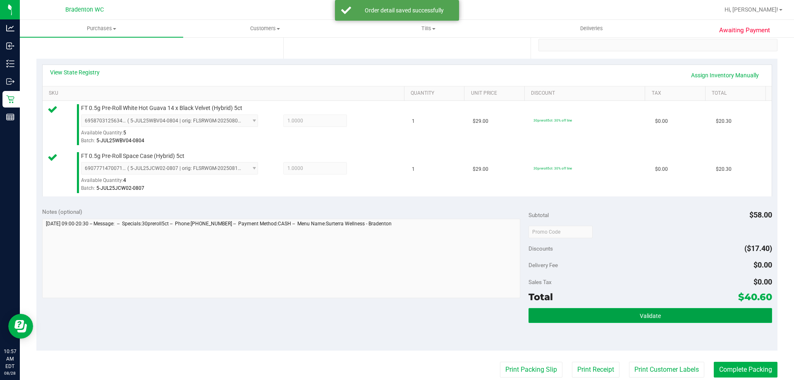
click at [625, 314] on button "Validate" at bounding box center [649, 315] width 243 height 15
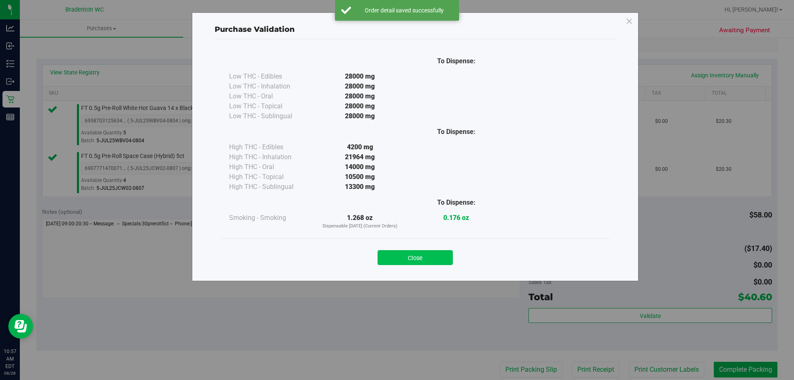
click at [420, 252] on button "Close" at bounding box center [414, 257] width 75 height 15
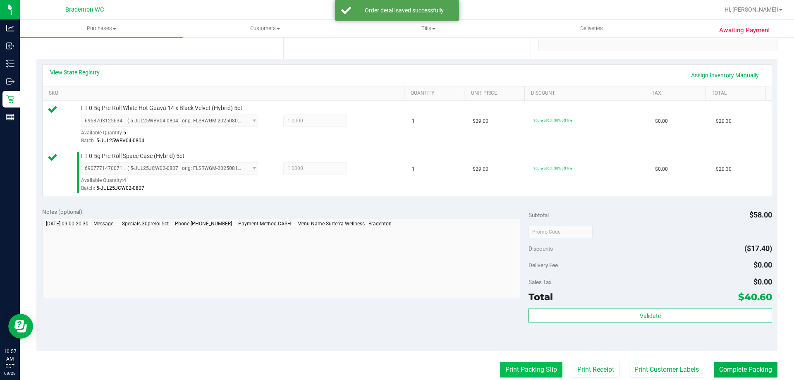
click at [526, 370] on button "Print Packing Slip" at bounding box center [531, 370] width 62 height 16
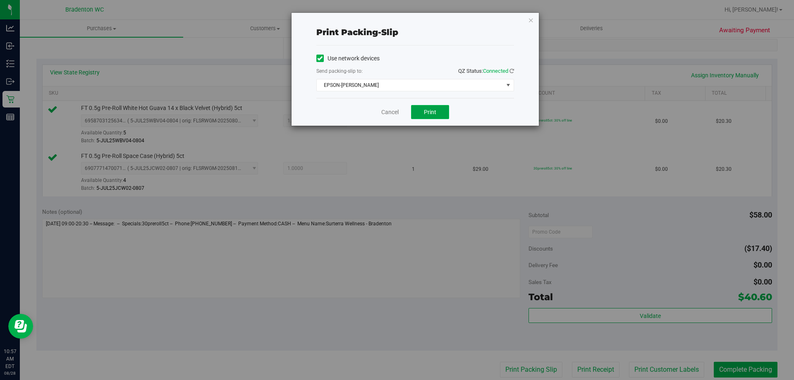
click at [433, 112] on span "Print" at bounding box center [430, 112] width 12 height 7
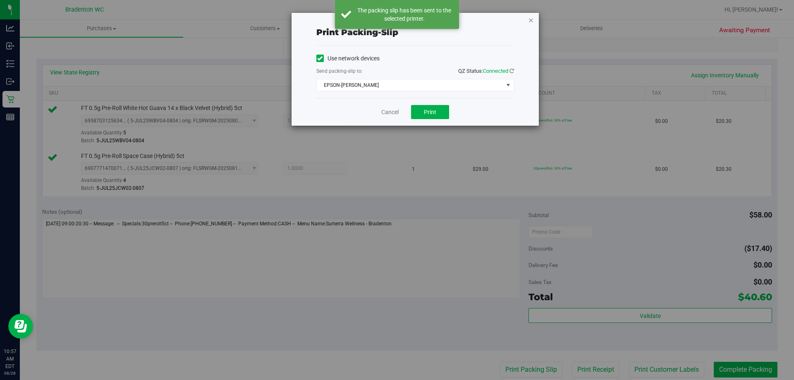
click at [531, 19] on icon "button" at bounding box center [531, 20] width 6 height 10
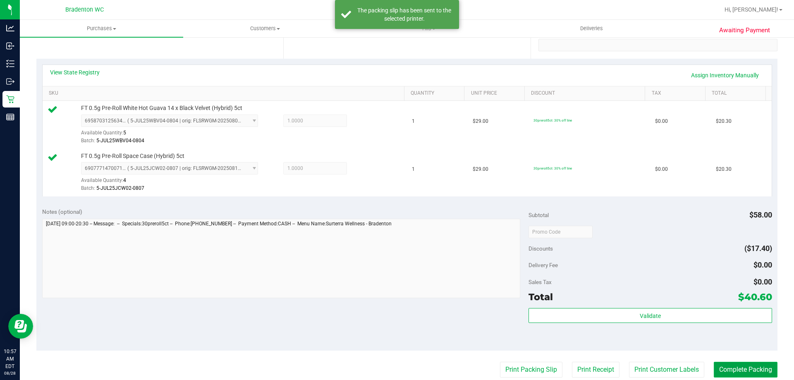
click at [765, 367] on button "Complete Packing" at bounding box center [745, 370] width 64 height 16
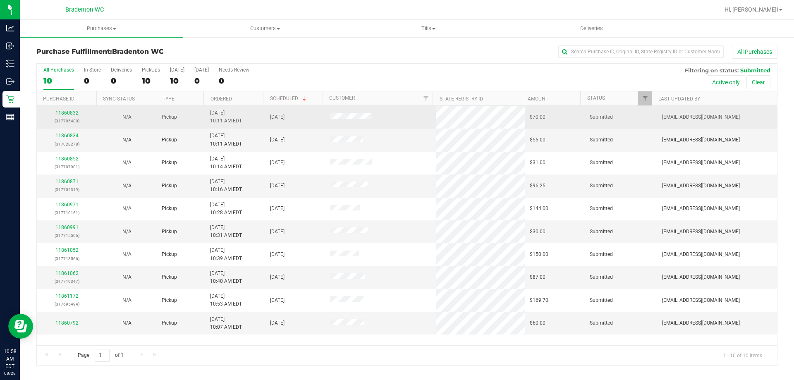
click at [60, 110] on div "11860832 (317705480)" at bounding box center [67, 117] width 50 height 16
click at [64, 116] on link "11860832" at bounding box center [66, 113] width 23 height 6
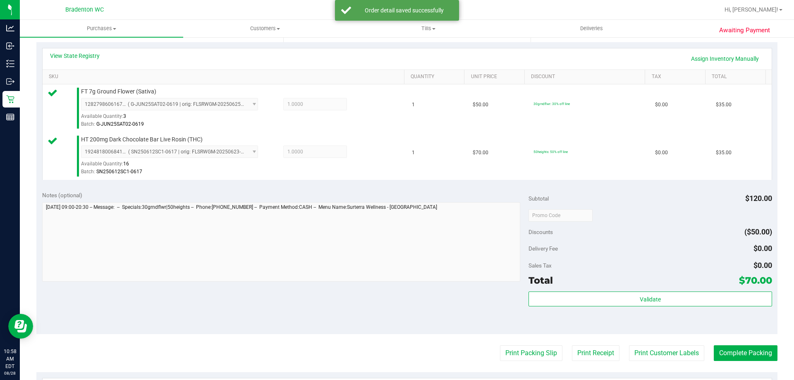
scroll to position [202, 0]
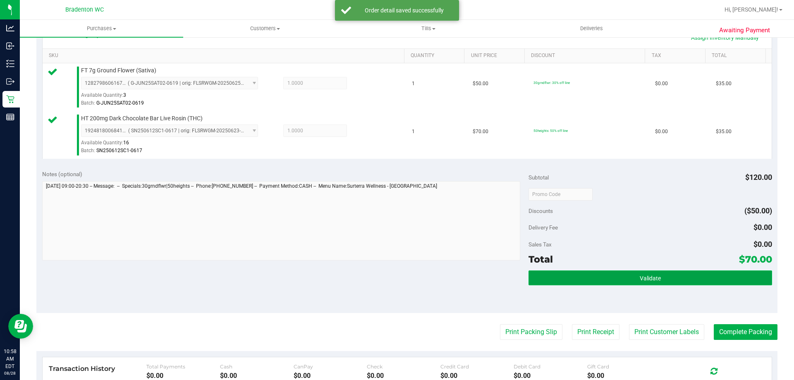
click at [632, 278] on button "Validate" at bounding box center [649, 277] width 243 height 15
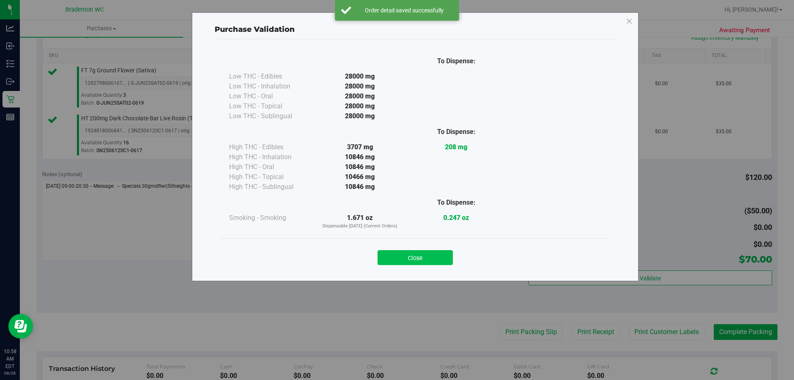
click at [421, 263] on button "Close" at bounding box center [414, 257] width 75 height 15
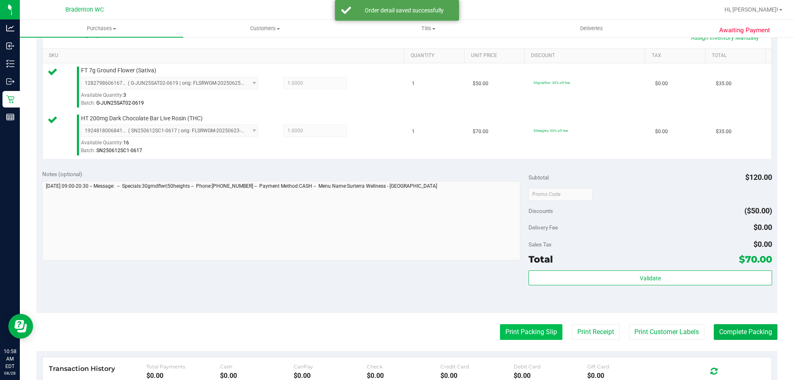
click at [504, 332] on button "Print Packing Slip" at bounding box center [531, 332] width 62 height 16
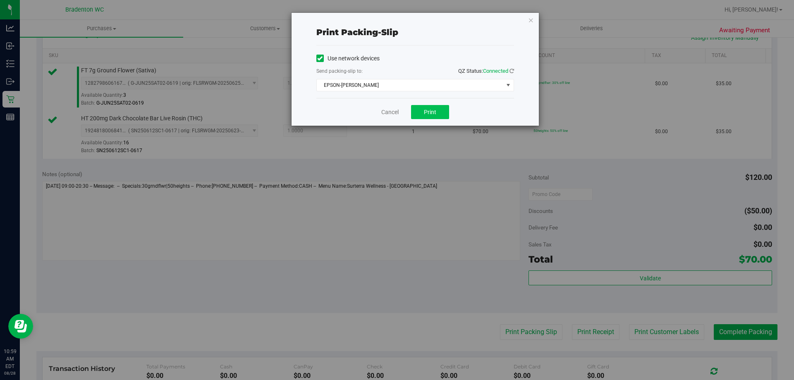
click at [436, 117] on button "Print" at bounding box center [430, 112] width 38 height 14
click at [530, 21] on icon "button" at bounding box center [531, 20] width 6 height 10
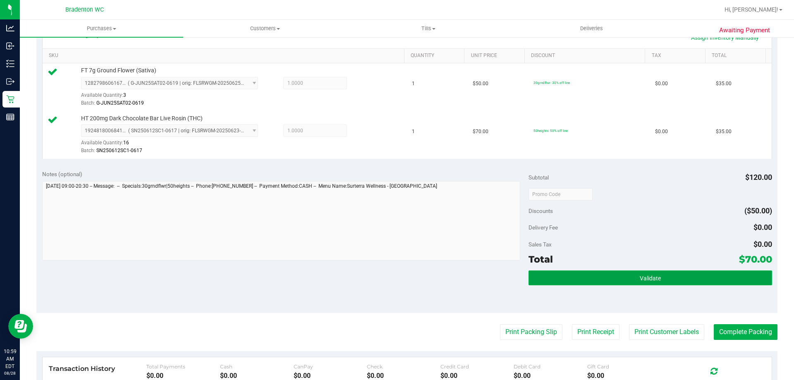
click at [655, 272] on button "Validate" at bounding box center [649, 277] width 243 height 15
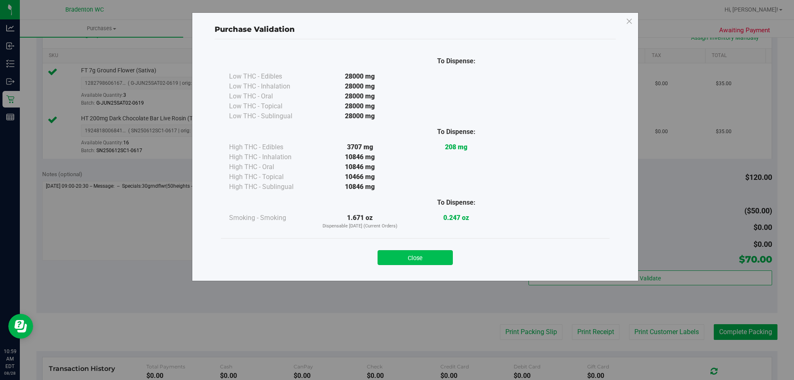
click at [425, 253] on button "Close" at bounding box center [414, 257] width 75 height 15
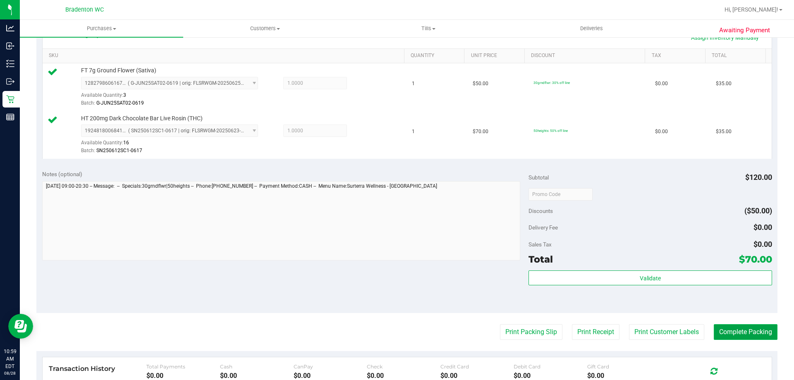
click at [726, 330] on button "Complete Packing" at bounding box center [745, 332] width 64 height 16
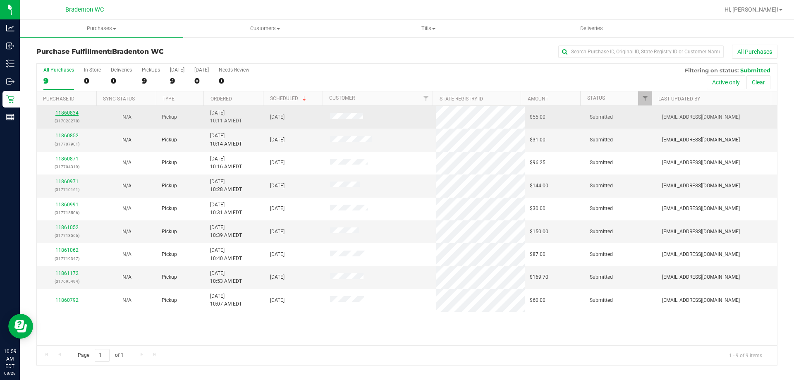
click at [65, 114] on link "11860834" at bounding box center [66, 113] width 23 height 6
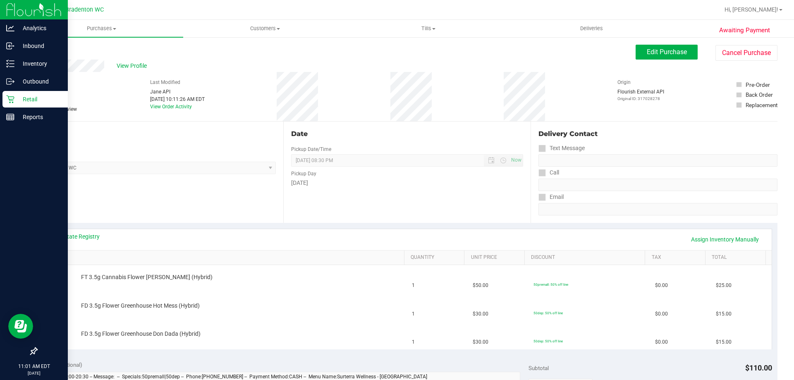
click at [6, 101] on div "Retail" at bounding box center [34, 99] width 65 height 17
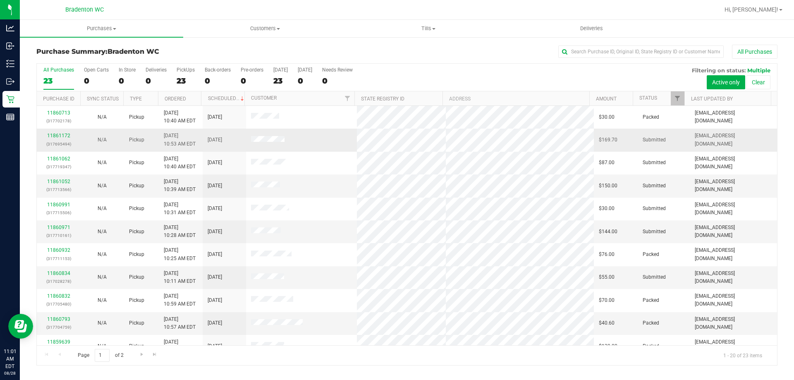
click at [52, 138] on div "11861172 (317695494)" at bounding box center [58, 140] width 33 height 16
click at [59, 134] on link "11861172" at bounding box center [58, 136] width 23 height 6
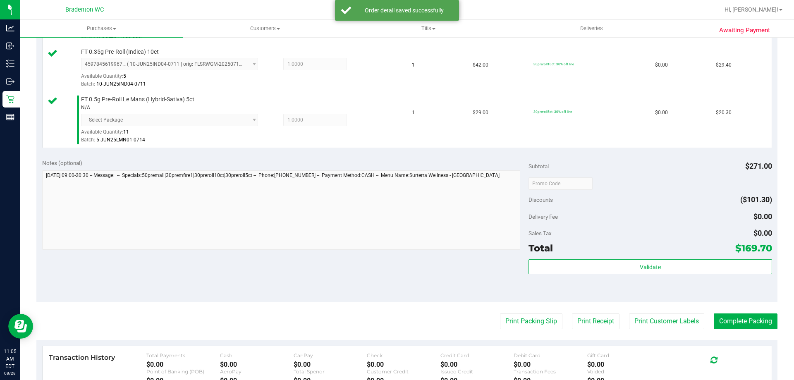
scroll to position [418, 0]
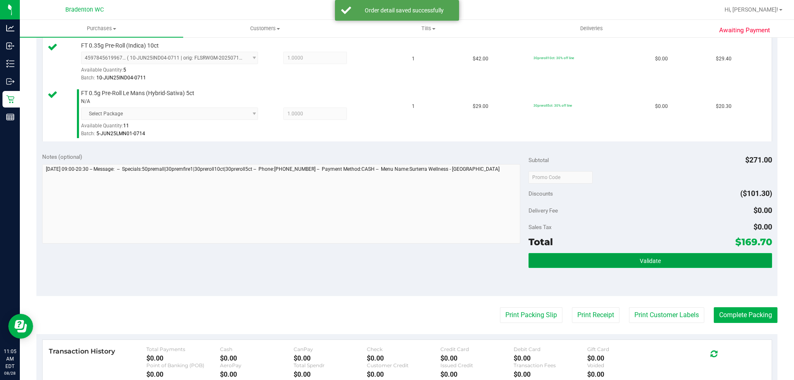
click at [633, 268] on button "Validate" at bounding box center [649, 260] width 243 height 15
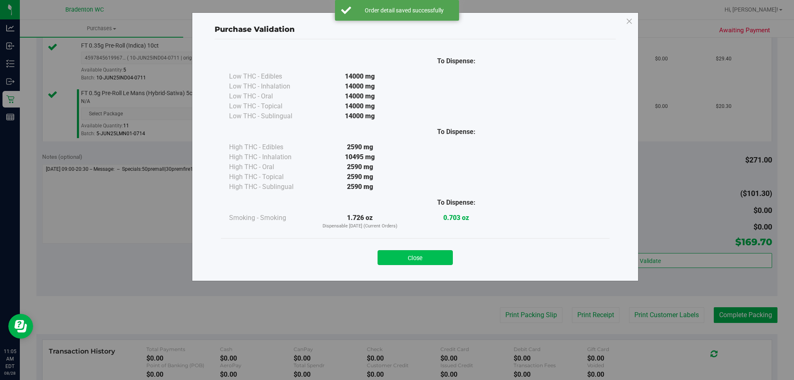
click at [415, 260] on button "Close" at bounding box center [414, 257] width 75 height 15
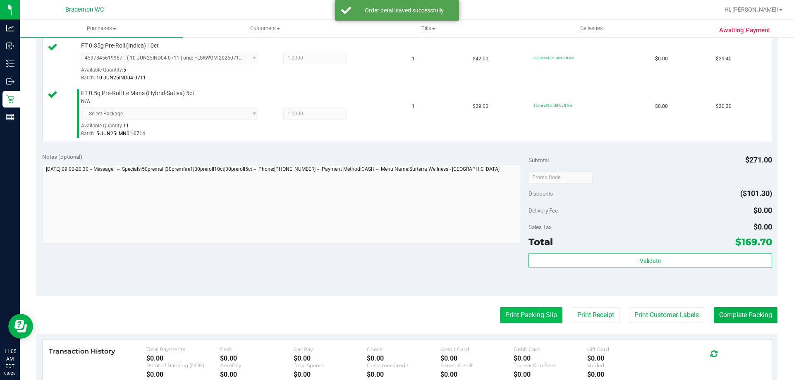
click at [511, 317] on button "Print Packing Slip" at bounding box center [531, 315] width 62 height 16
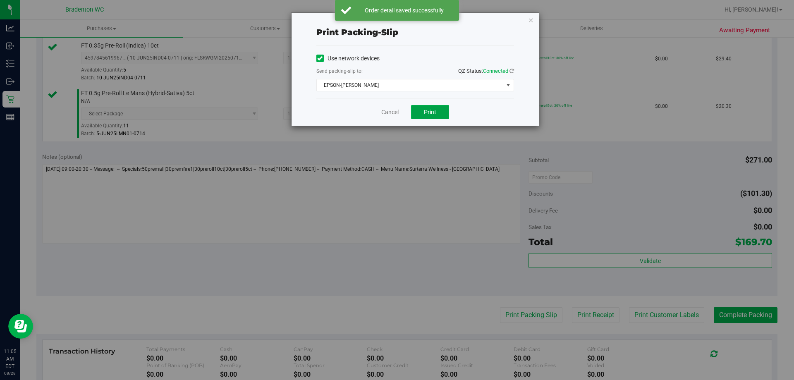
click at [428, 110] on span "Print" at bounding box center [430, 112] width 12 height 7
click at [530, 19] on icon "button" at bounding box center [531, 20] width 6 height 10
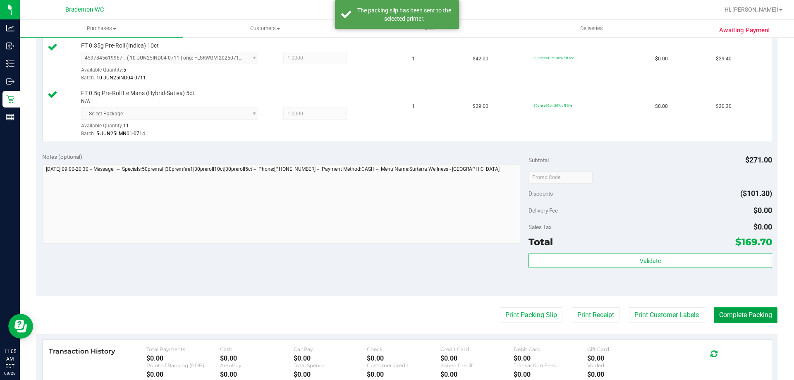
click at [735, 322] on button "Complete Packing" at bounding box center [745, 315] width 64 height 16
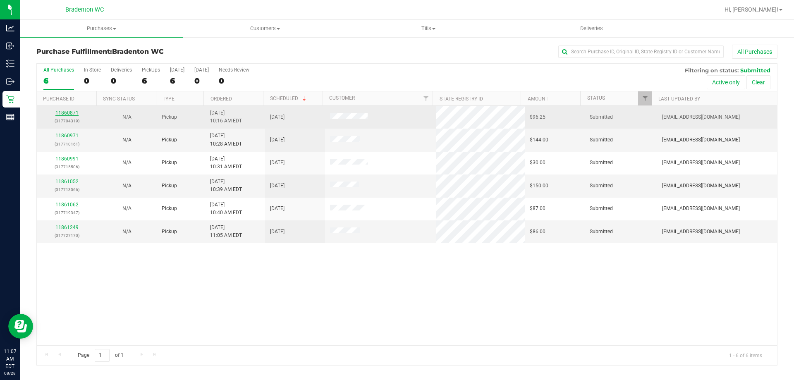
click at [62, 111] on link "11860871" at bounding box center [66, 113] width 23 height 6
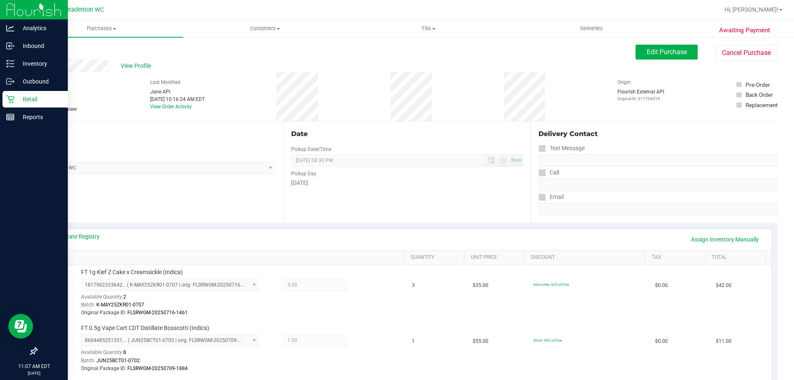
click at [8, 100] on icon at bounding box center [10, 99] width 8 height 8
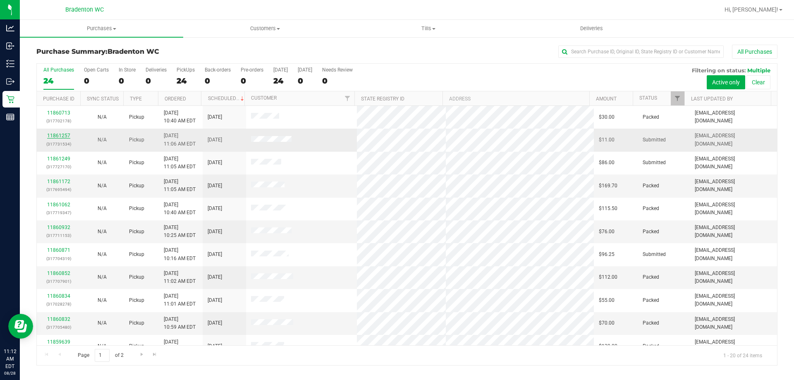
click at [59, 136] on link "11861257" at bounding box center [58, 136] width 23 height 6
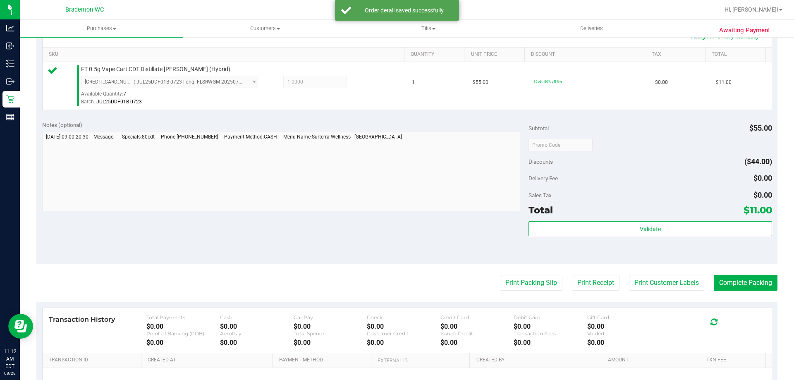
scroll to position [223, 0]
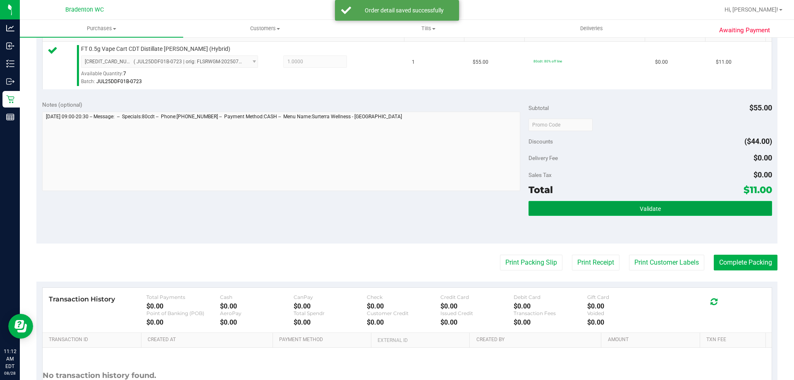
click at [645, 205] on span "Validate" at bounding box center [649, 208] width 21 height 7
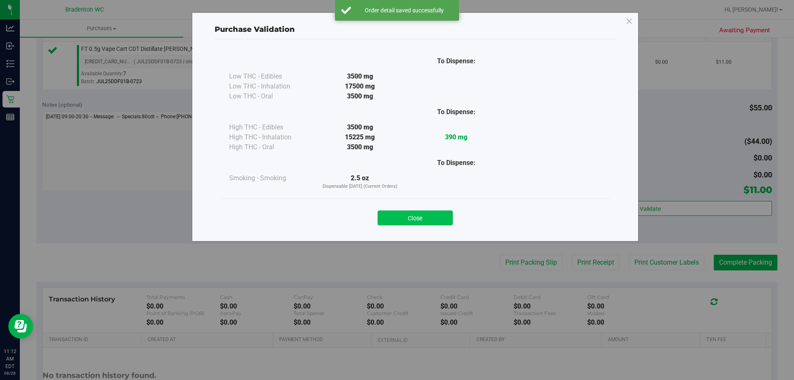
click at [427, 221] on button "Close" at bounding box center [414, 217] width 75 height 15
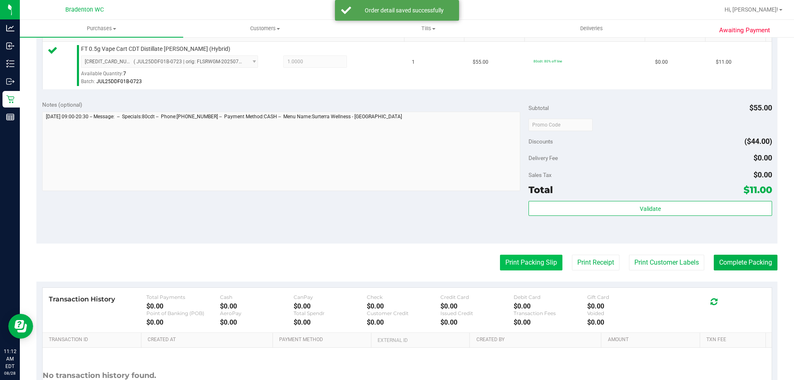
click at [516, 257] on button "Print Packing Slip" at bounding box center [531, 263] width 62 height 16
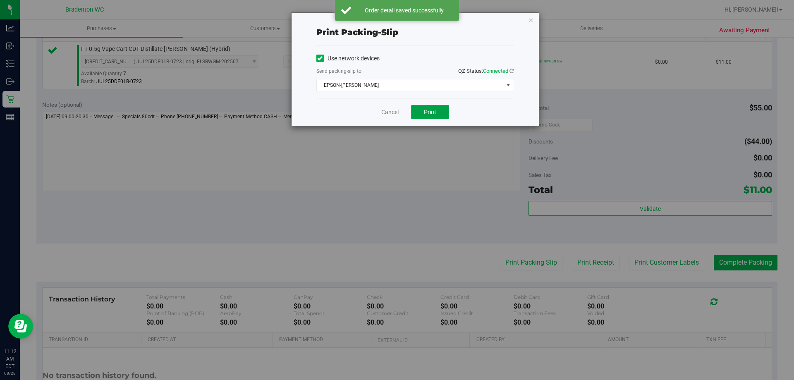
click at [433, 114] on span "Print" at bounding box center [430, 112] width 12 height 7
click at [530, 22] on icon "button" at bounding box center [531, 20] width 6 height 10
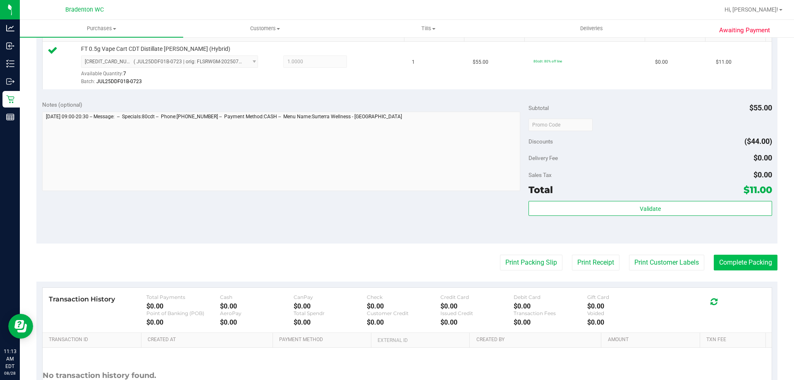
click at [731, 270] on button "Complete Packing" at bounding box center [745, 263] width 64 height 16
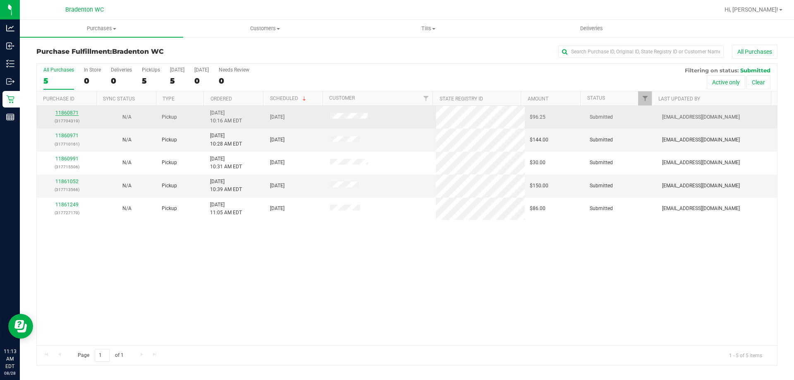
click at [66, 110] on link "11860871" at bounding box center [66, 113] width 23 height 6
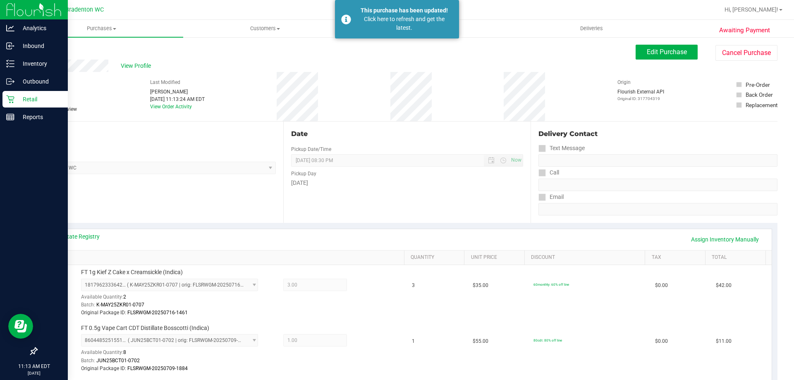
click at [22, 100] on p "Retail" at bounding box center [39, 99] width 50 height 10
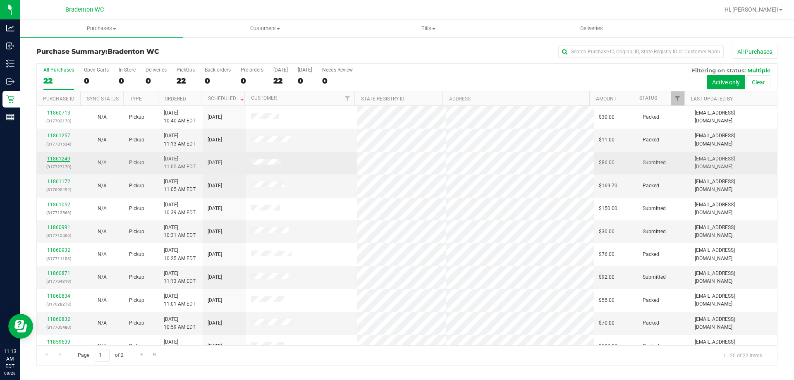
click at [66, 157] on link "11861249" at bounding box center [58, 159] width 23 height 6
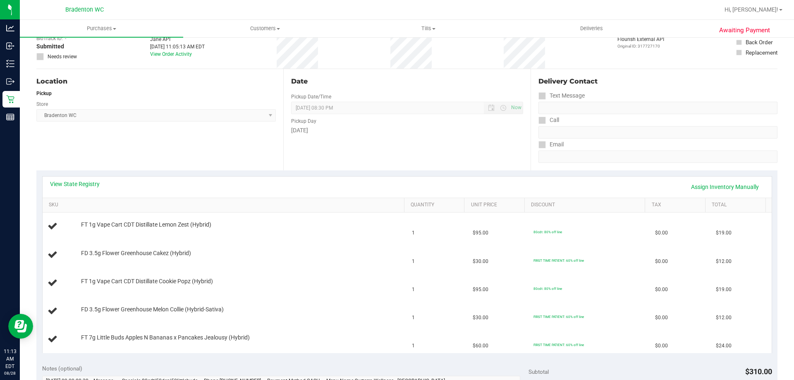
scroll to position [124, 0]
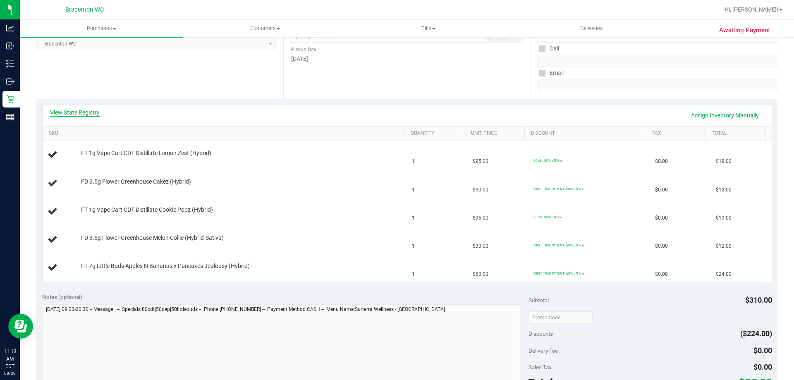
click at [77, 112] on link "View State Registry" at bounding box center [75, 112] width 50 height 8
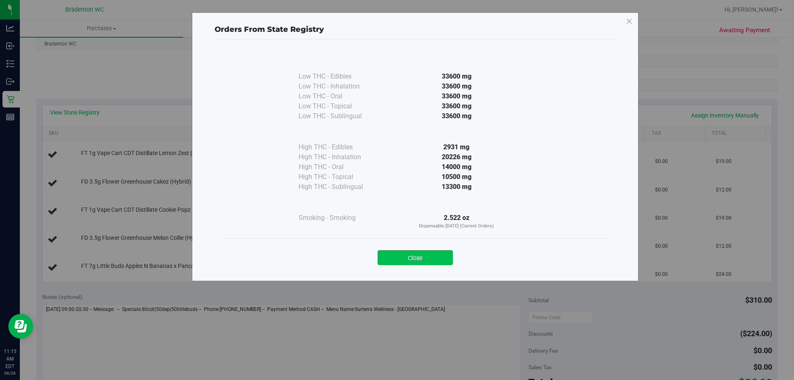
click at [394, 253] on button "Close" at bounding box center [414, 257] width 75 height 15
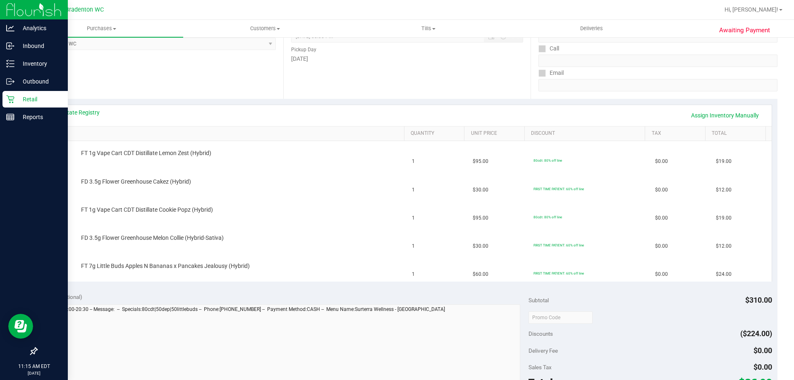
click at [4, 97] on div "Retail" at bounding box center [34, 99] width 65 height 17
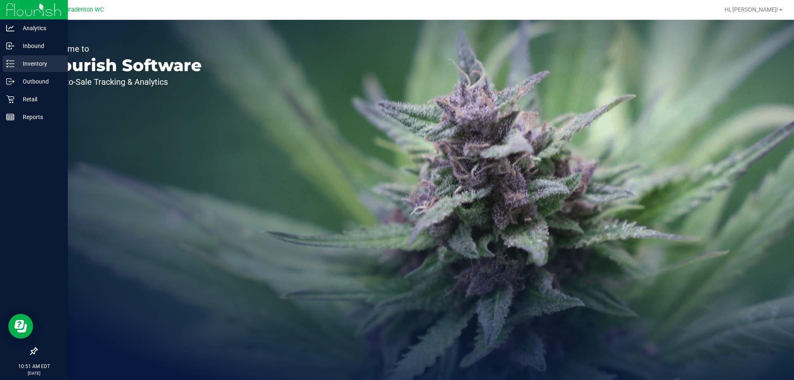
click at [7, 62] on icon at bounding box center [10, 64] width 8 height 8
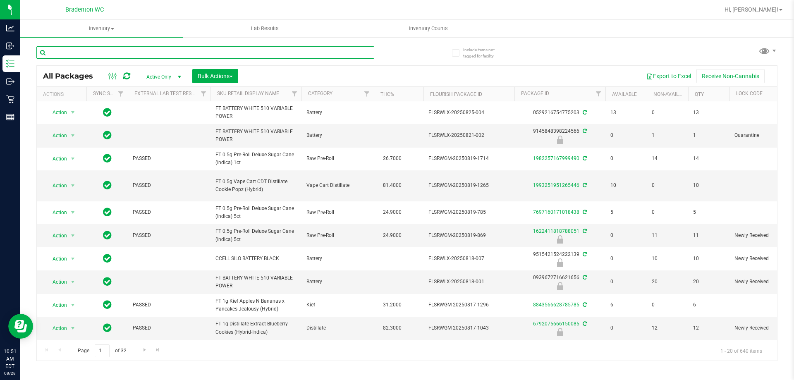
click at [129, 55] on input "text" at bounding box center [205, 52] width 338 height 12
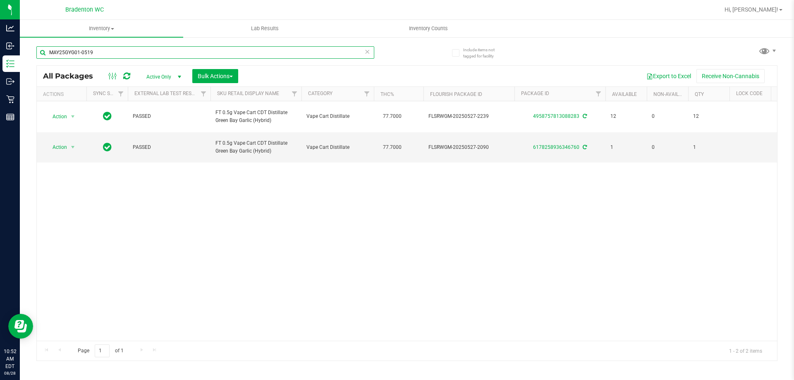
type input "MAY25GYG01-0519"
drag, startPoint x: 111, startPoint y: 53, endPoint x: 108, endPoint y: 46, distance: 7.6
click at [108, 46] on input "MAY25GYG01-0519" at bounding box center [205, 52] width 338 height 12
drag, startPoint x: 104, startPoint y: 52, endPoint x: 0, endPoint y: -21, distance: 127.3
click at [0, 0] on html "Analytics Inbound Inventory Outbound Retail Reports 10:52 AM EDT 08/28/2025 08/…" at bounding box center [397, 190] width 794 height 380
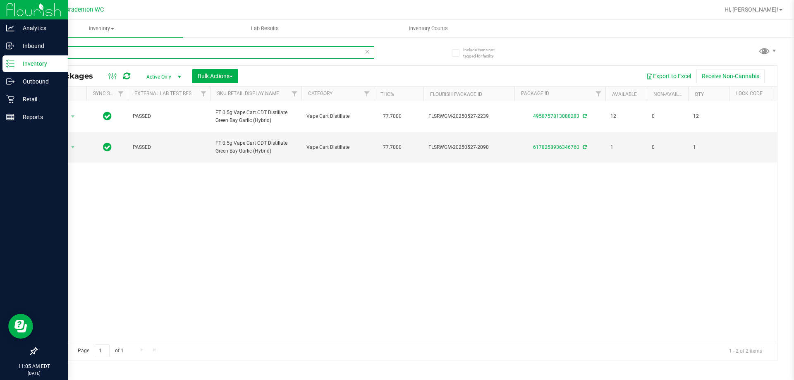
type input "M"
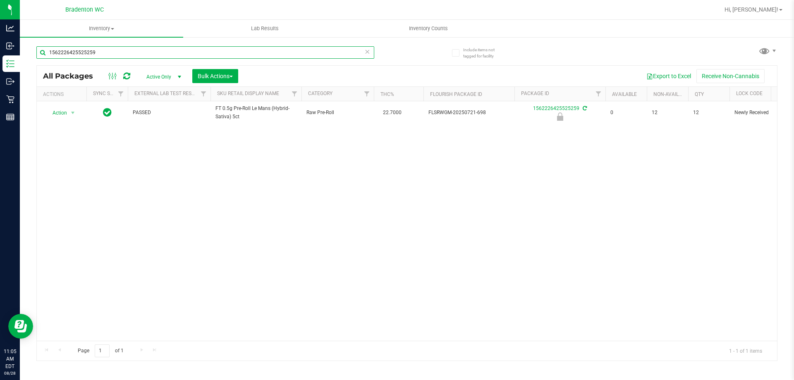
type input "1562226425525259"
click at [200, 255] on div "Action Action Edit attributes Global inventory Locate package Package audit log…" at bounding box center [407, 220] width 740 height 239
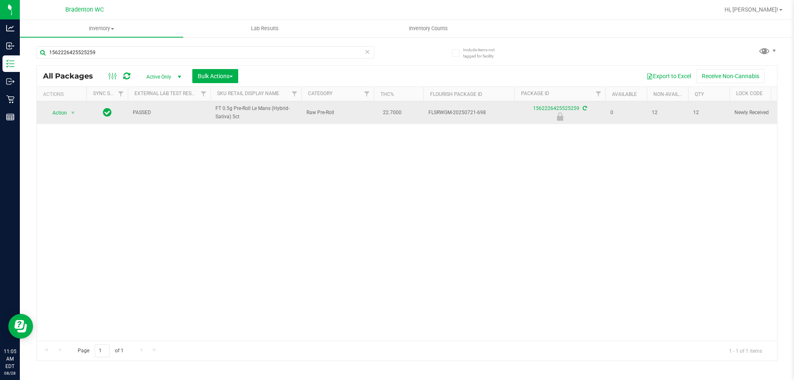
click at [59, 113] on span "Action" at bounding box center [56, 113] width 22 height 12
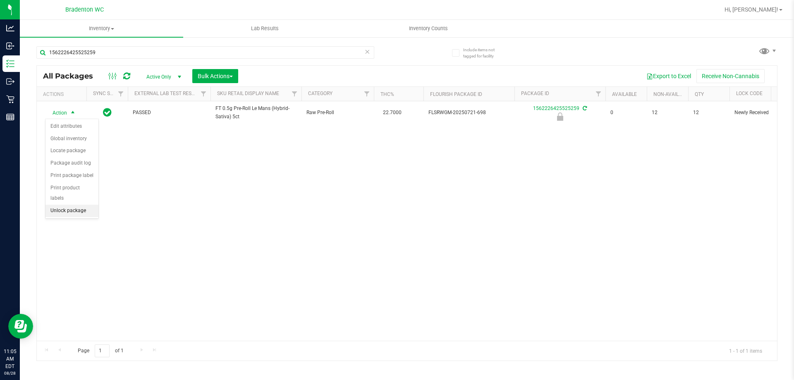
click at [57, 205] on li "Unlock package" at bounding box center [71, 211] width 53 height 12
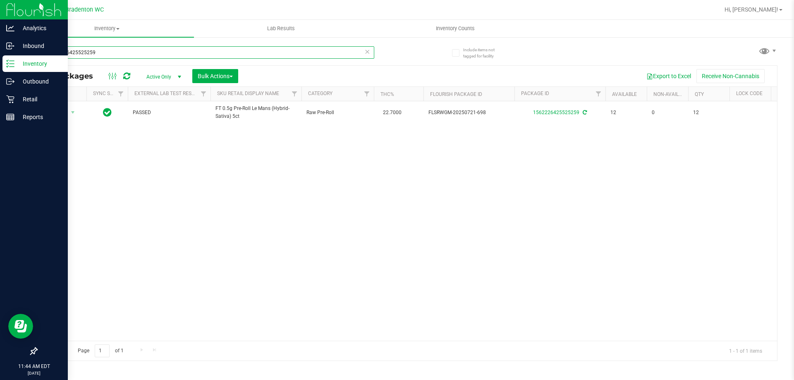
drag, startPoint x: 104, startPoint y: 55, endPoint x: 0, endPoint y: 3, distance: 116.1
click at [0, 3] on div "Analytics Inbound Inventory Outbound Retail Reports 11:44 AM EDT 08/28/2025 08/…" at bounding box center [397, 190] width 794 height 380
type input "dream"
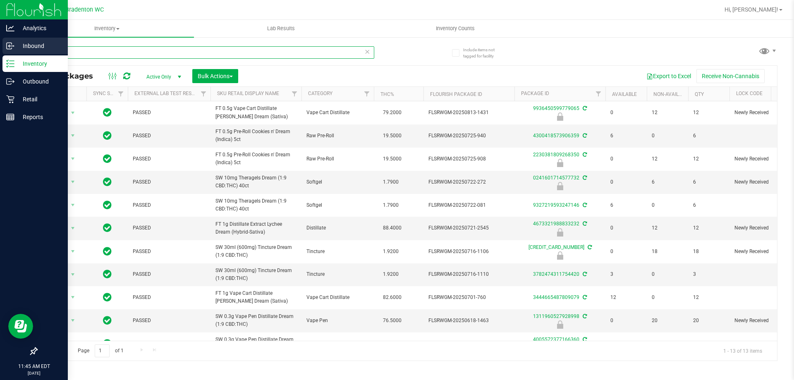
drag, startPoint x: 100, startPoint y: 56, endPoint x: 0, endPoint y: 40, distance: 100.9
click at [0, 41] on div "Analytics Inbound Inventory Outbound Retail Reports 11:45 AM EDT 08/28/2025 08/…" at bounding box center [397, 190] width 794 height 380
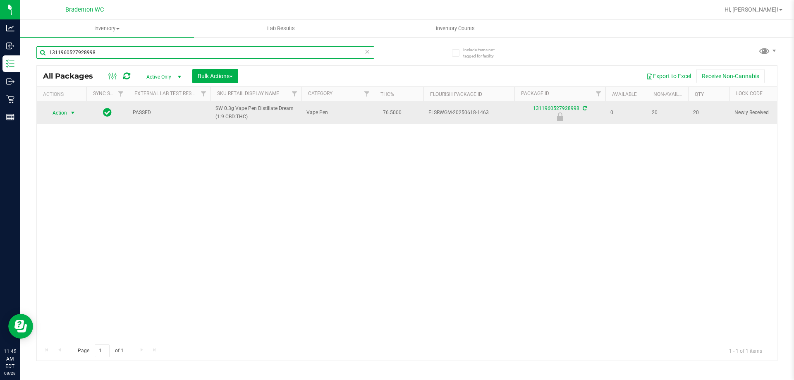
type input "1311960527928998"
click at [69, 110] on span "select" at bounding box center [73, 113] width 10 height 12
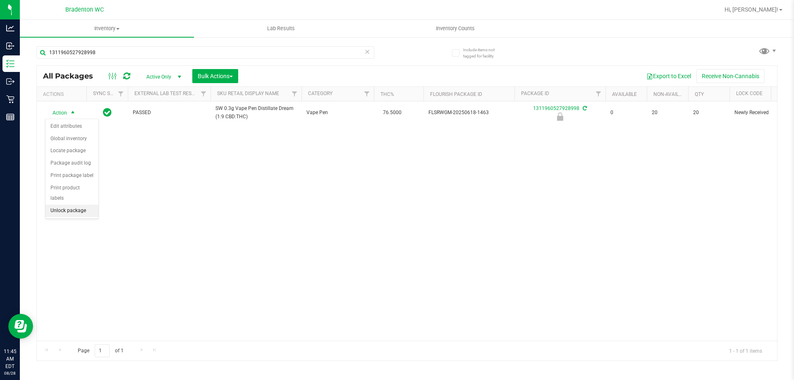
click at [57, 205] on li "Unlock package" at bounding box center [71, 211] width 53 height 12
